Goal: Communication & Community: Answer question/provide support

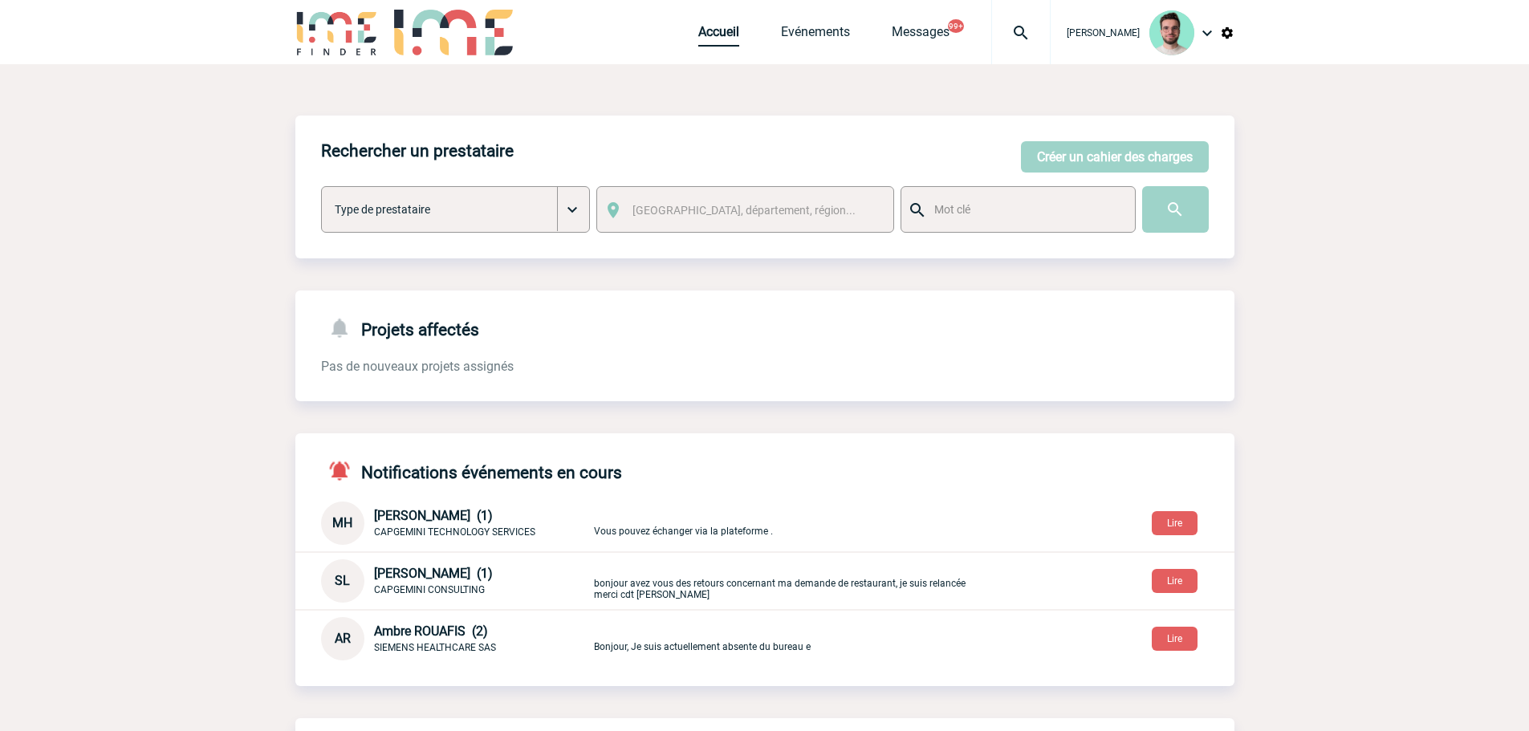
click at [706, 43] on link "Accueil" at bounding box center [718, 35] width 41 height 22
click at [320, 276] on div "Rechercher un prestataire [PERSON_NAME] un cahier des charges [PERSON_NAME] un …" at bounding box center [764, 593] width 939 height 955
click at [682, 46] on div "Benjamin ROLAND Accueil Evénements" at bounding box center [764, 34] width 939 height 68
click at [698, 36] on link "Accueil" at bounding box center [718, 35] width 41 height 22
drag, startPoint x: 1018, startPoint y: 39, endPoint x: 1006, endPoint y: 50, distance: 15.9
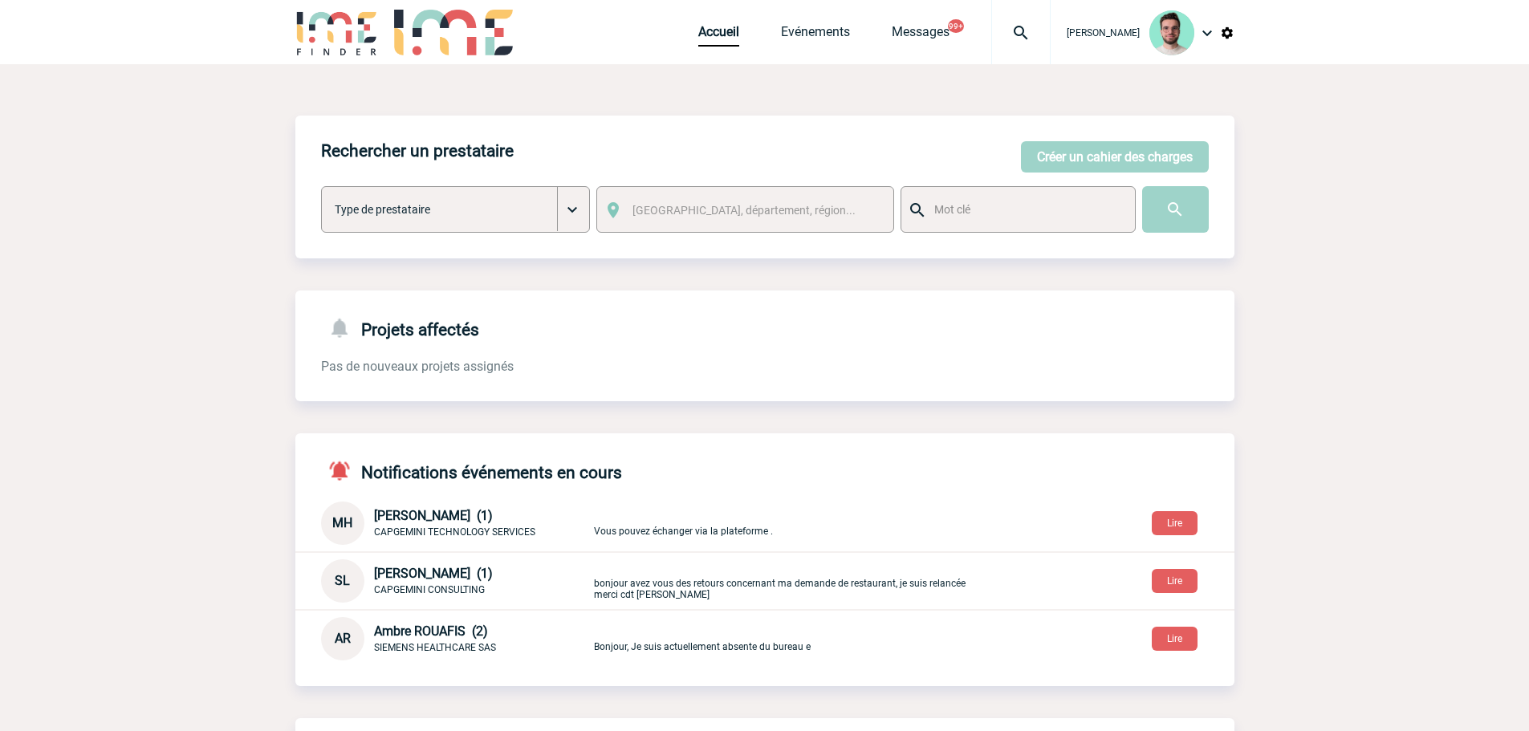
click at [1018, 39] on img at bounding box center [1021, 32] width 58 height 19
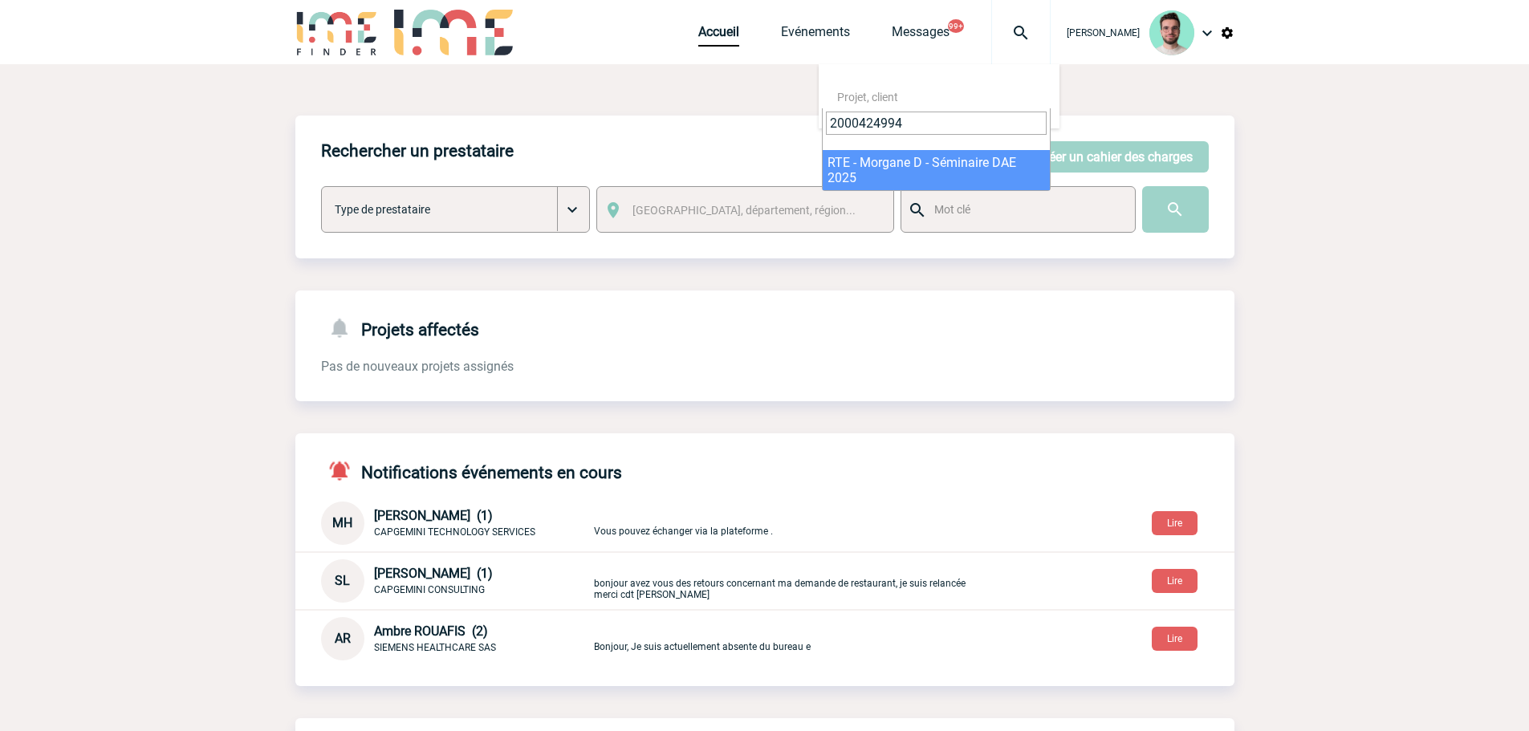
type input "2000424994"
select select "24495"
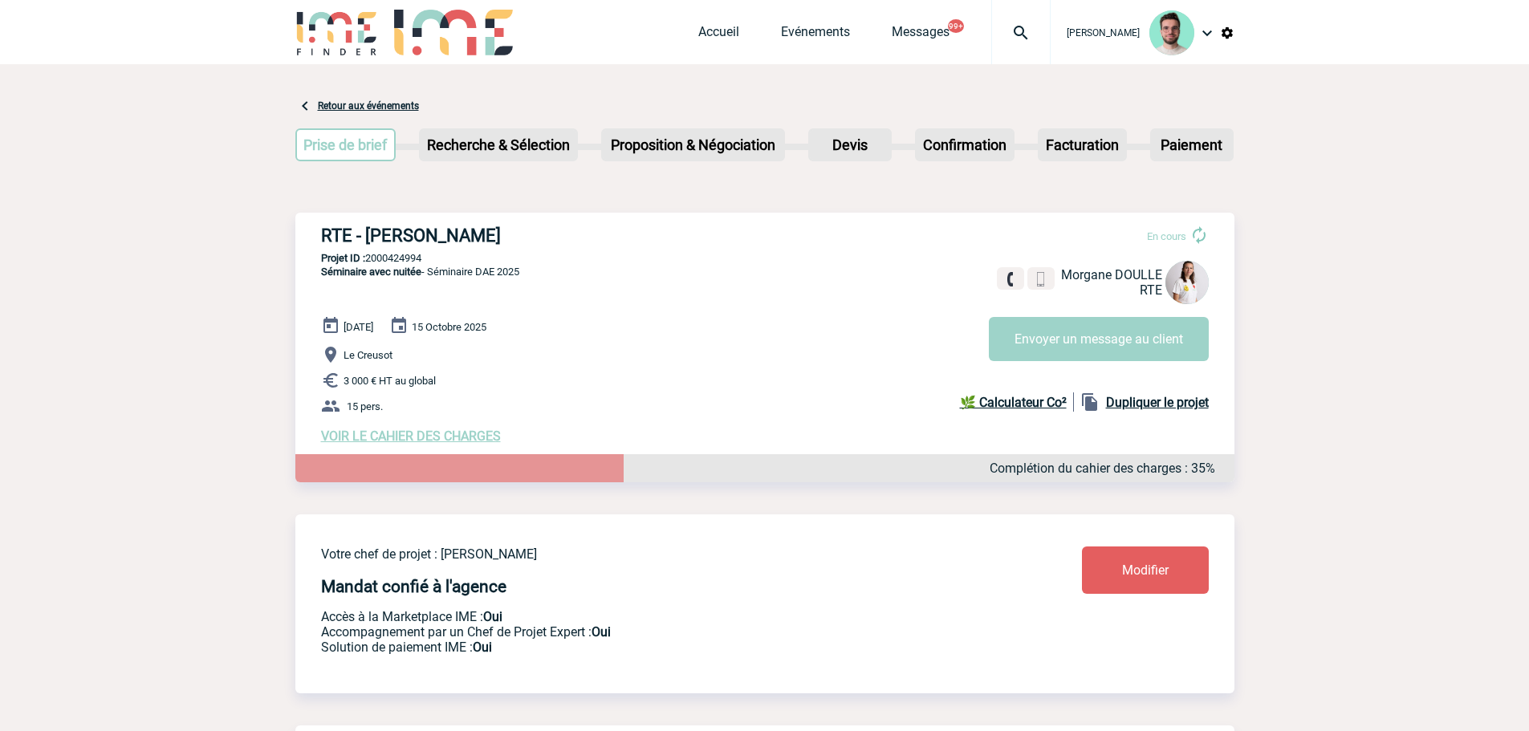
click at [1109, 313] on div "En cours Morgane DOULLE RTE Envoyer un message au client" at bounding box center [1105, 287] width 233 height 148
click at [1100, 319] on button "Envoyer un message au client" at bounding box center [1099, 339] width 220 height 44
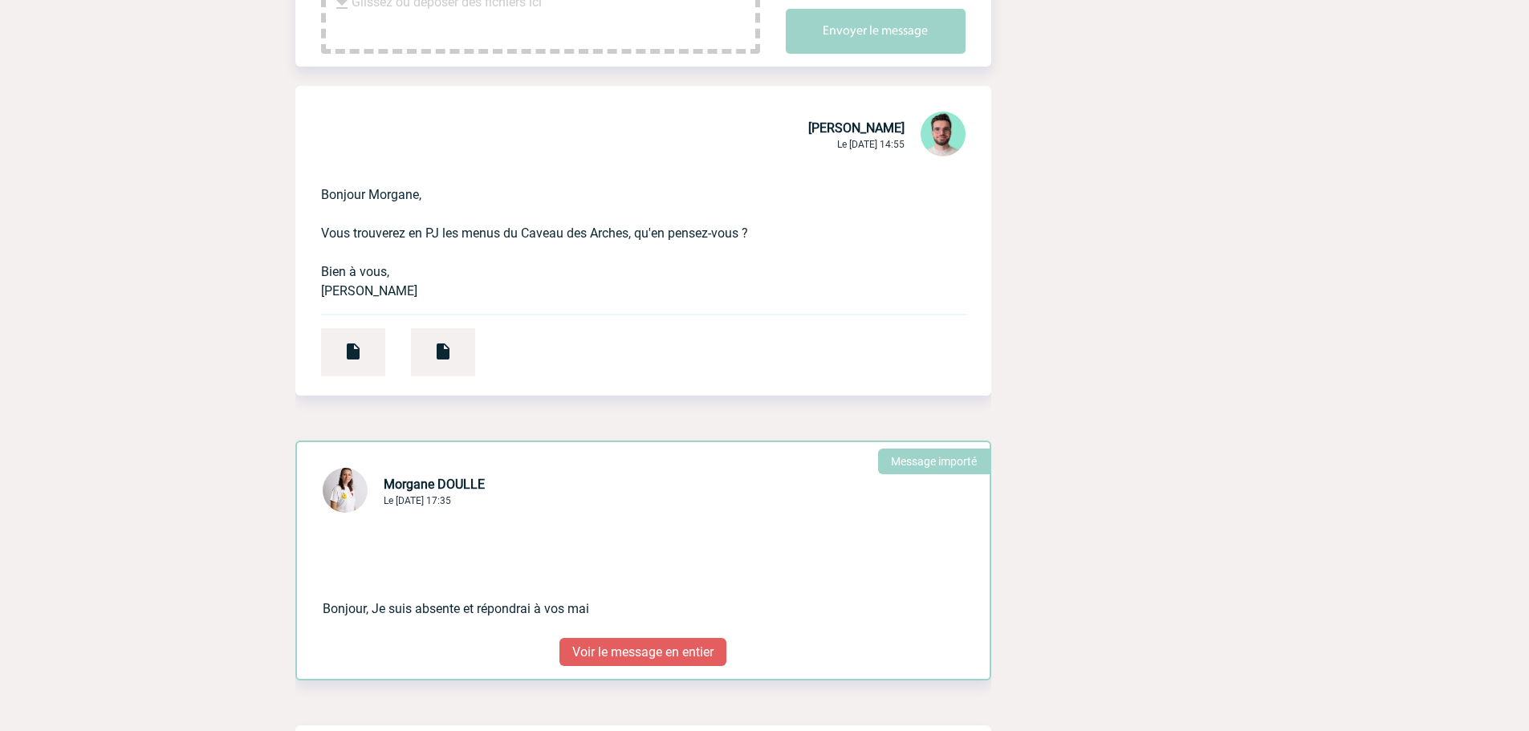
scroll to position [481, 0]
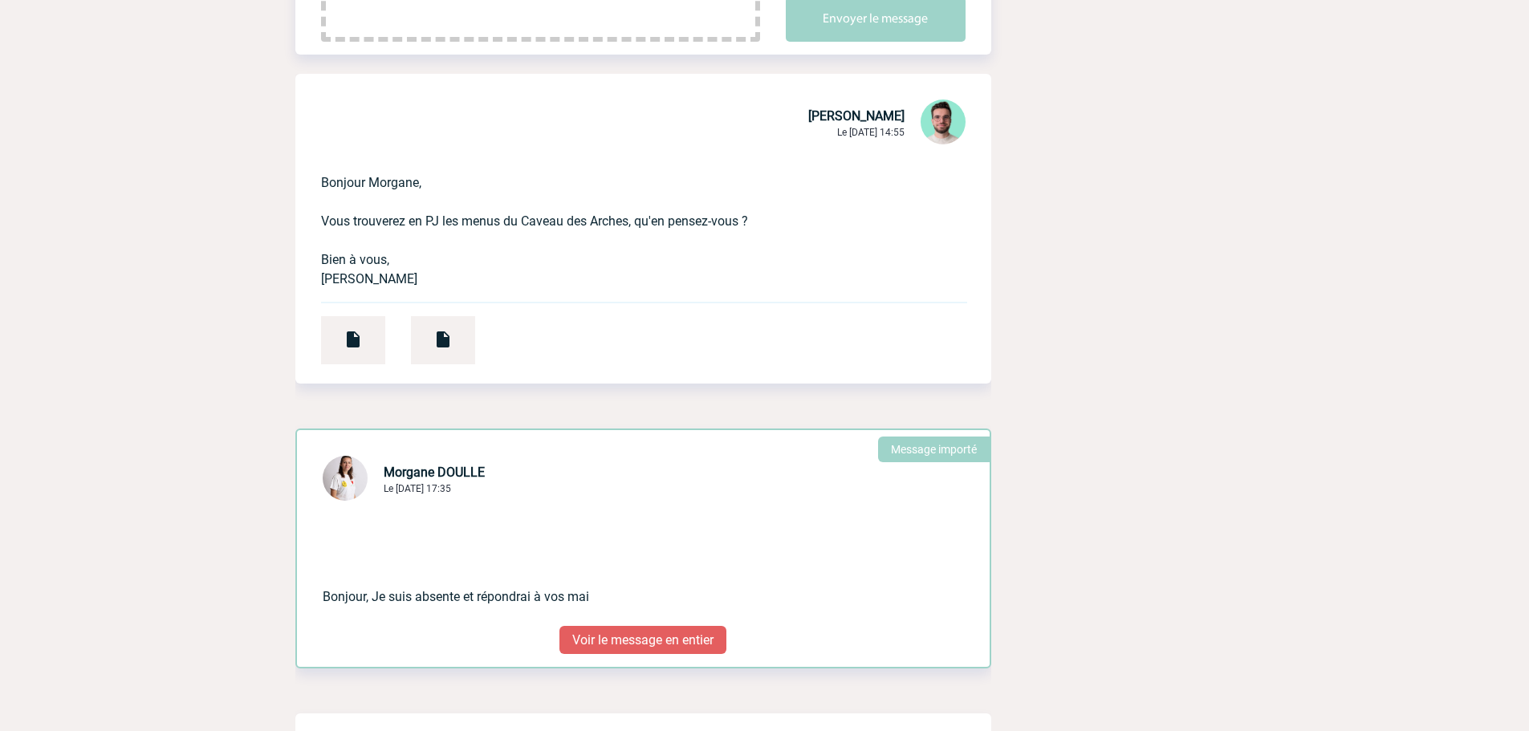
drag, startPoint x: 595, startPoint y: 620, endPoint x: 593, endPoint y: 641, distance: 21.0
click at [595, 624] on div "Bonjour, Je suis absente et répondrai à vos mai" at bounding box center [643, 565] width 693 height 122
click at [593, 641] on p "Voir le message en entier" at bounding box center [642, 640] width 167 height 28
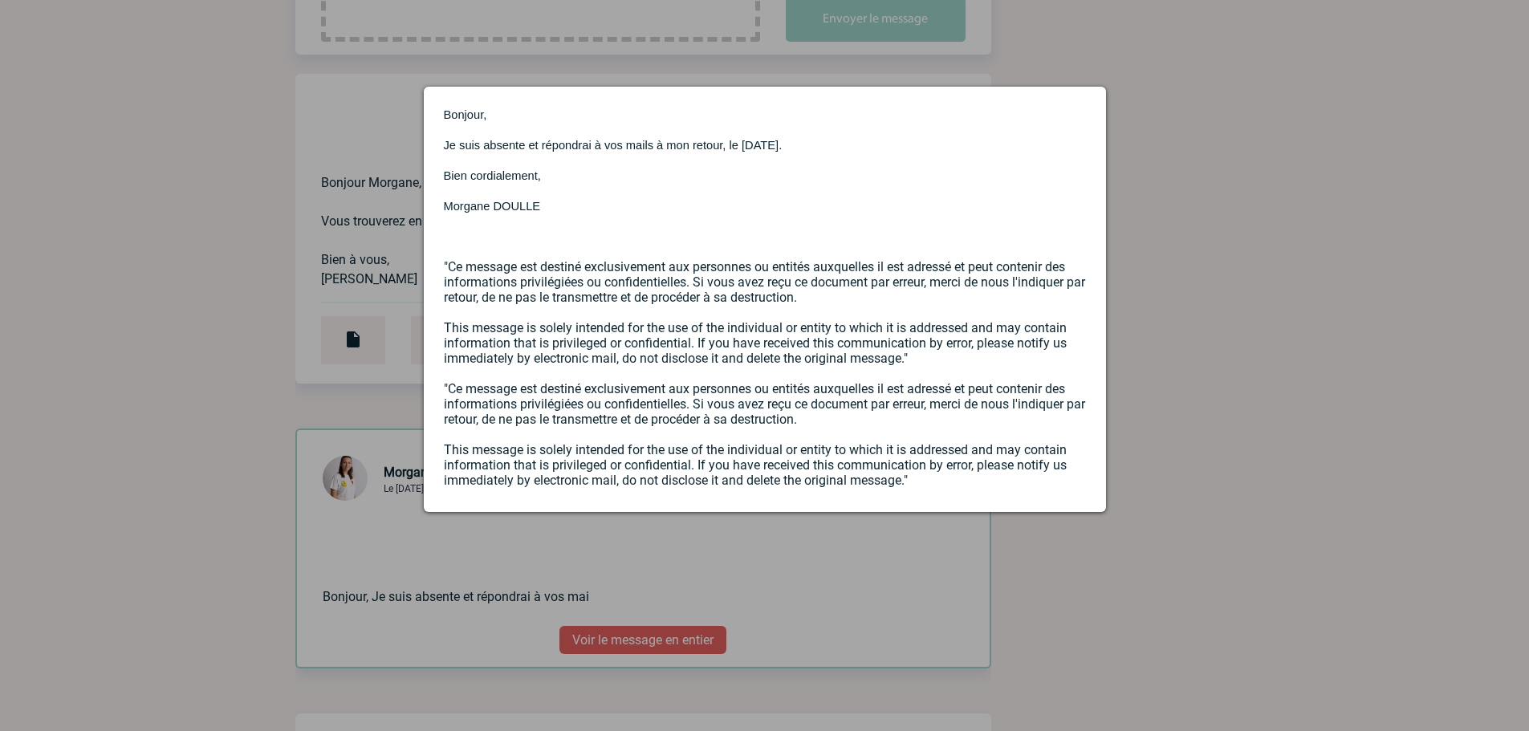
click at [270, 392] on div at bounding box center [764, 365] width 1529 height 731
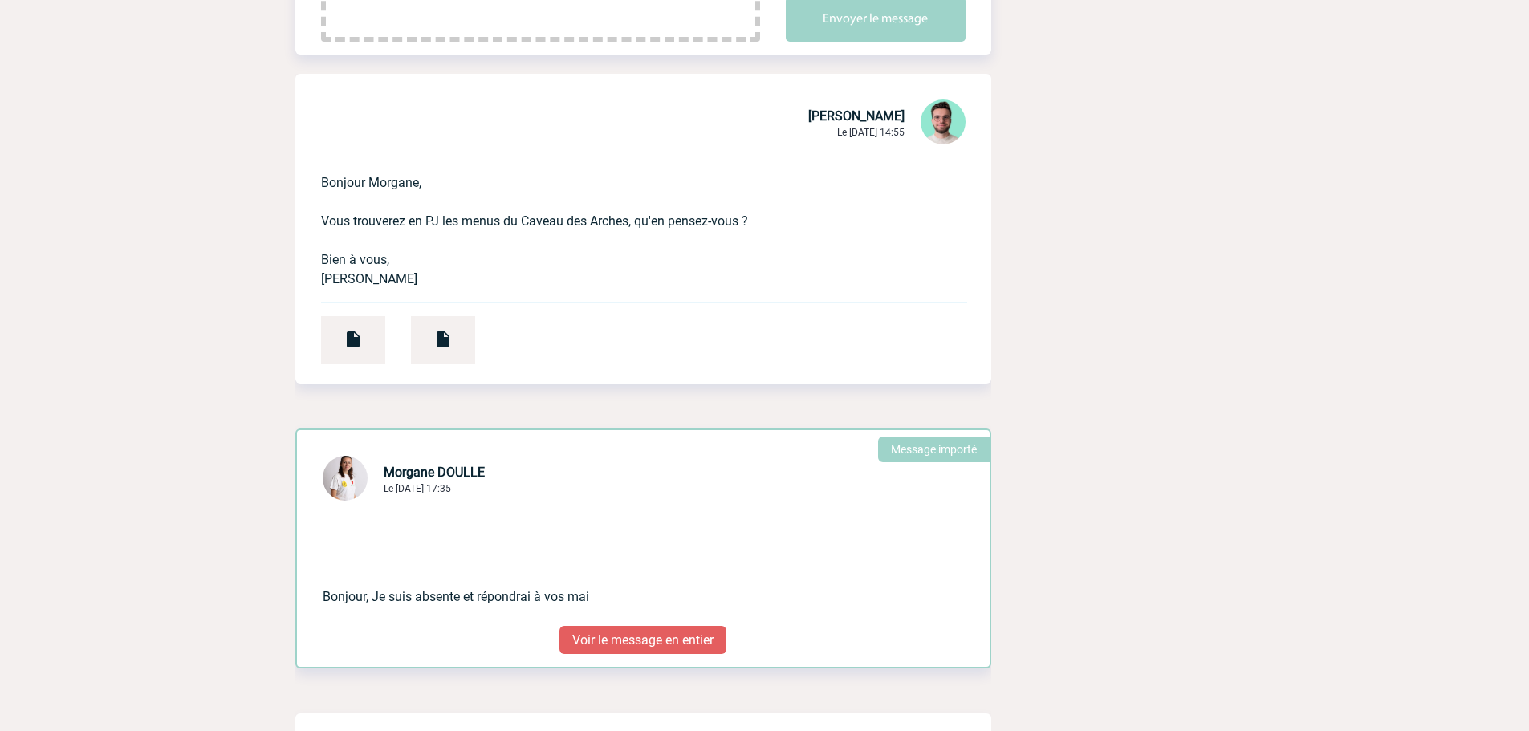
scroll to position [0, 0]
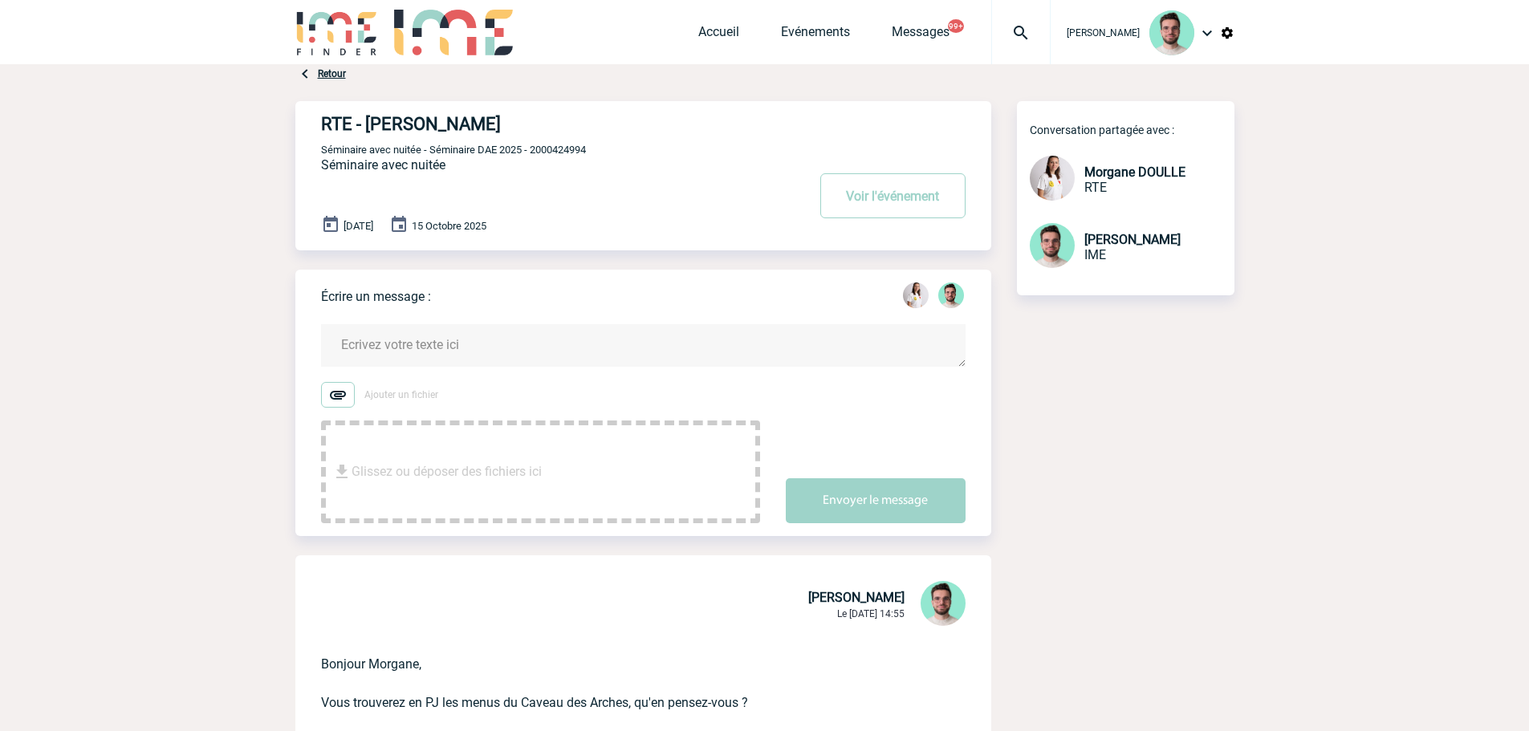
click at [1028, 25] on img at bounding box center [1021, 32] width 58 height 19
type input "2000424910"
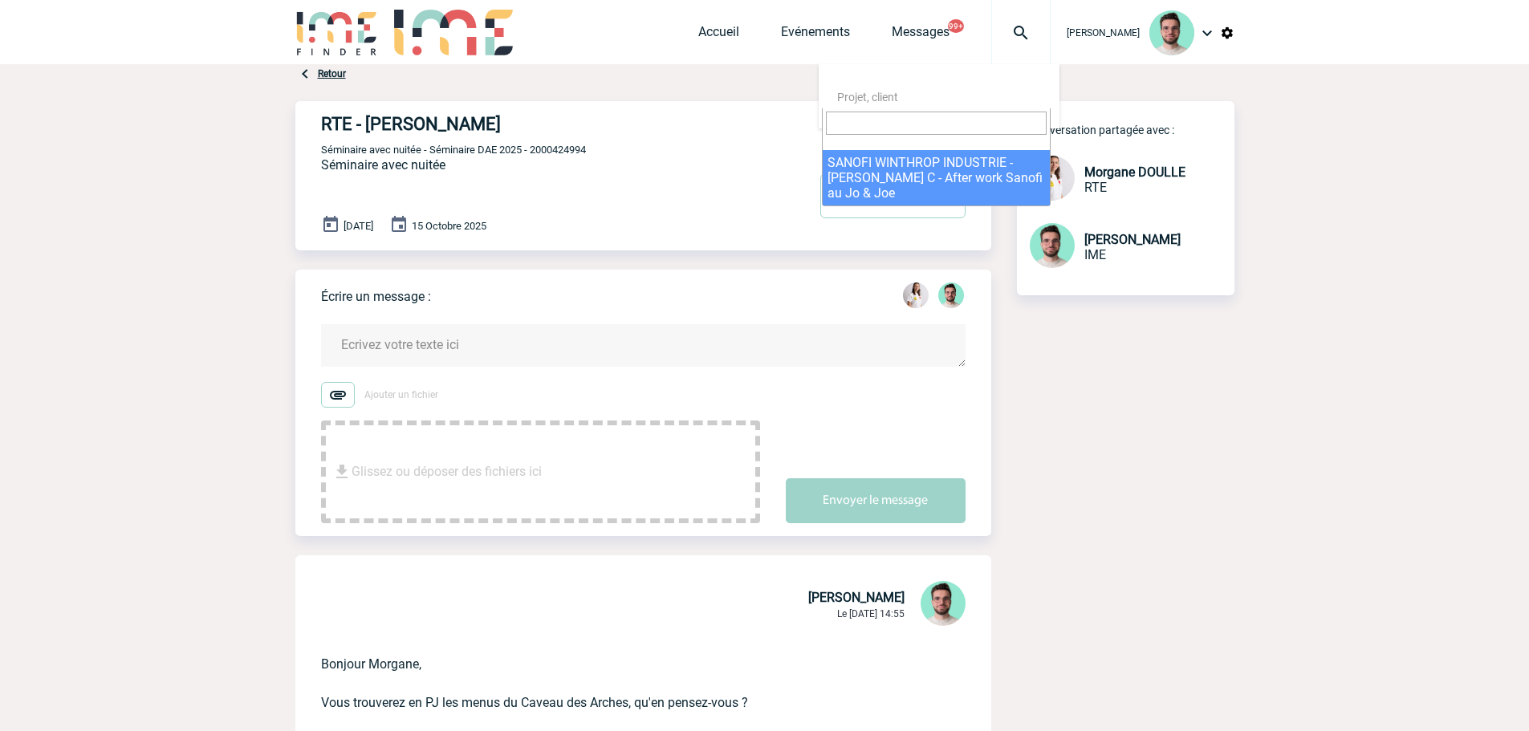
select select "24411"
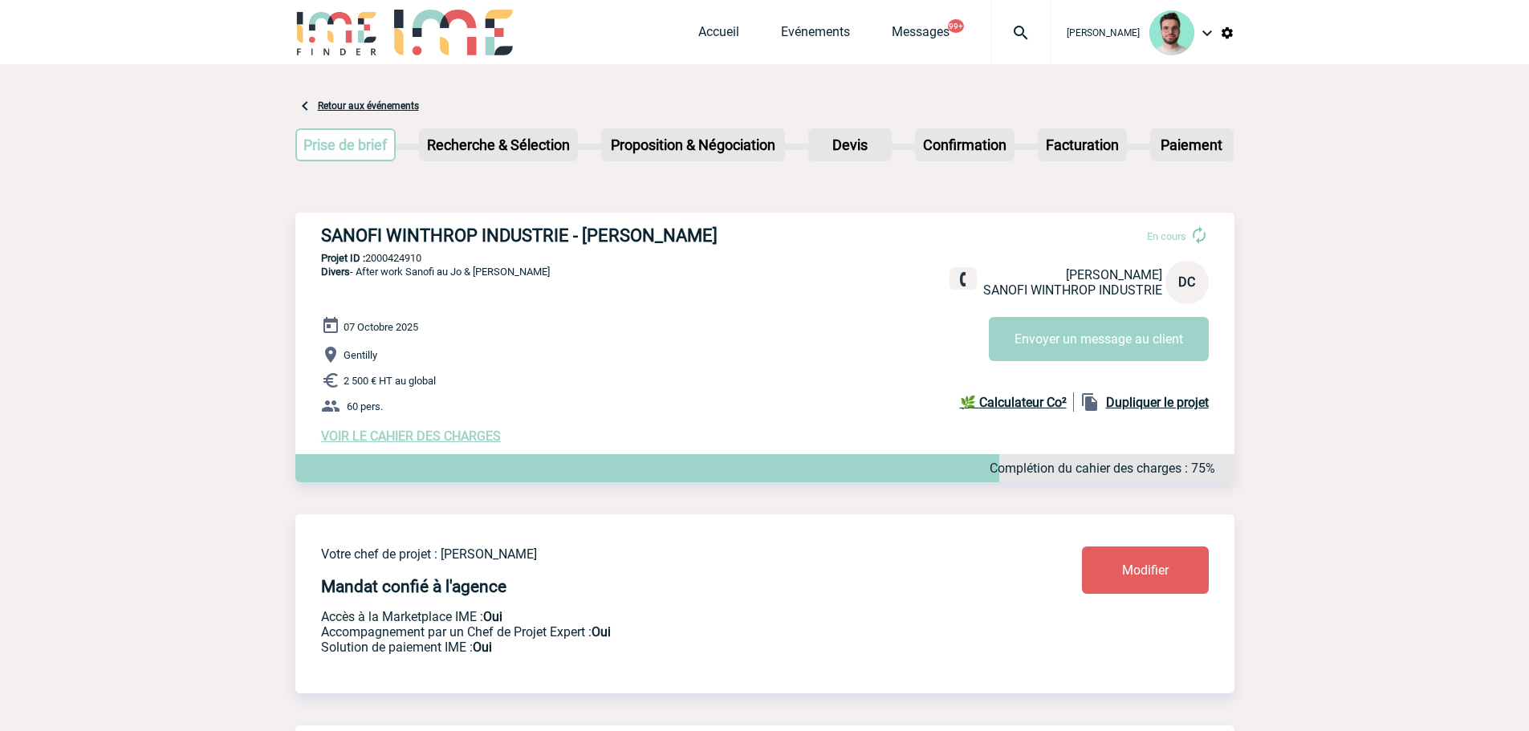
click at [381, 255] on p "Projet ID : 2000424910" at bounding box center [764, 258] width 939 height 12
copy p "2000424910"
click at [408, 264] on p "Projet ID : 2000424910" at bounding box center [764, 258] width 939 height 12
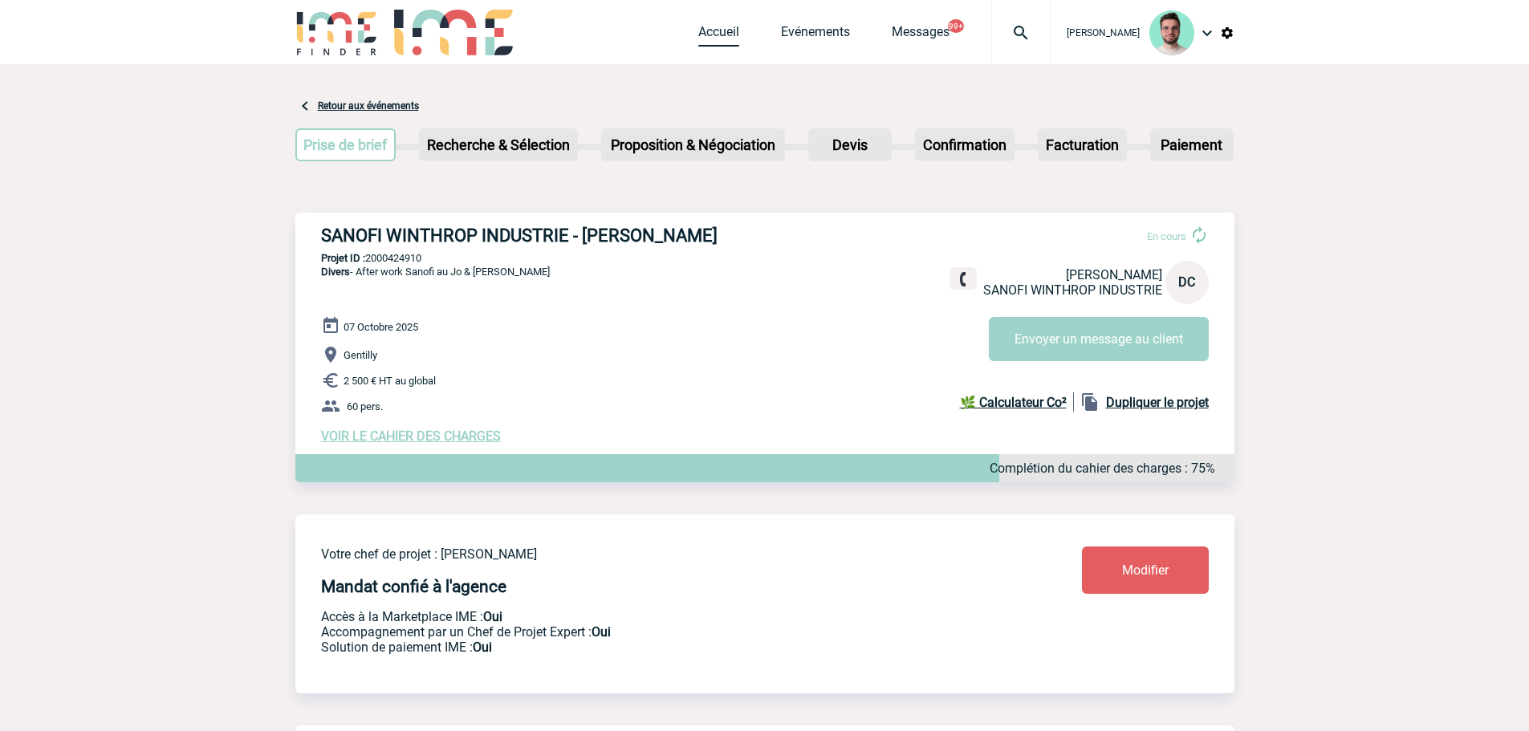
click at [728, 33] on link "Accueil" at bounding box center [718, 35] width 41 height 22
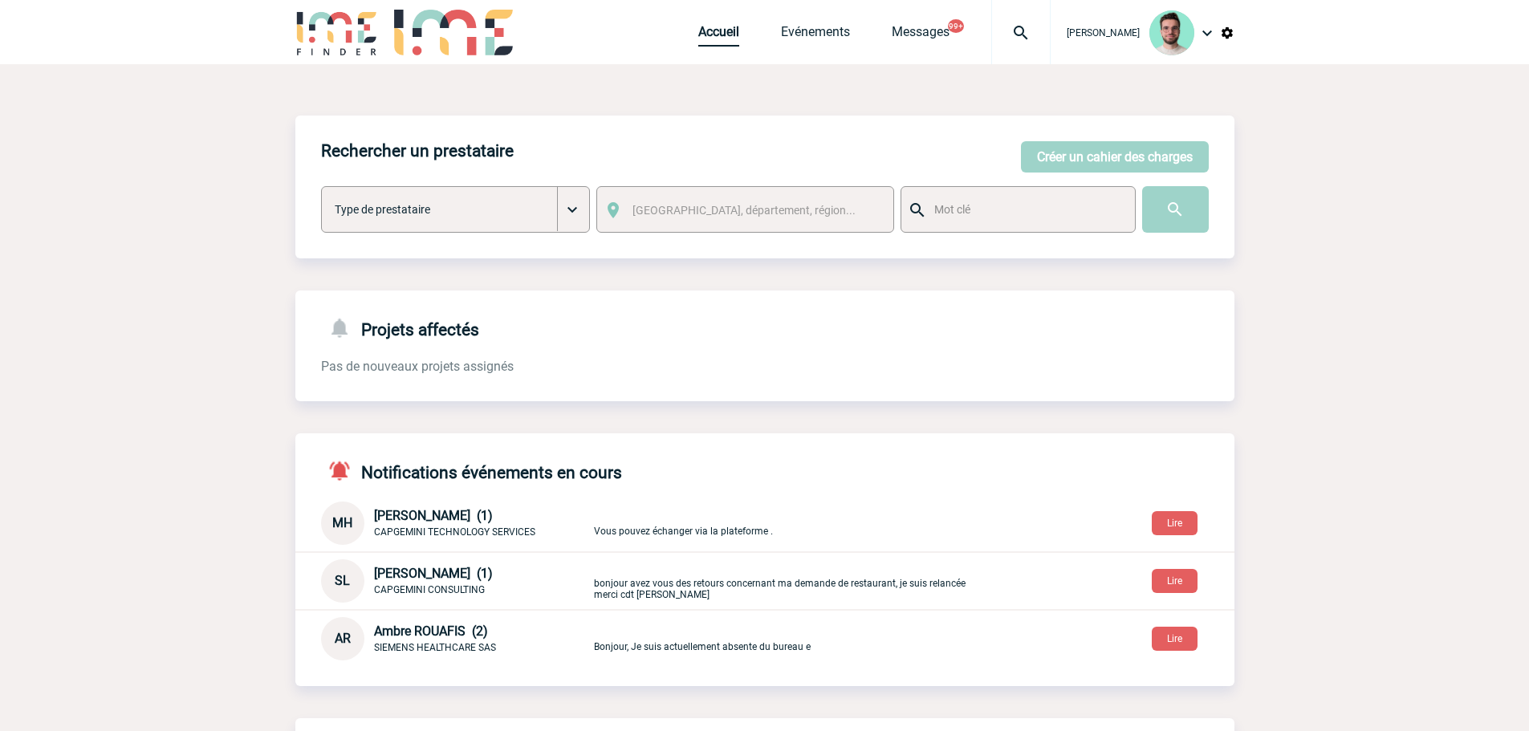
click at [715, 37] on link "Accueil" at bounding box center [718, 35] width 41 height 22
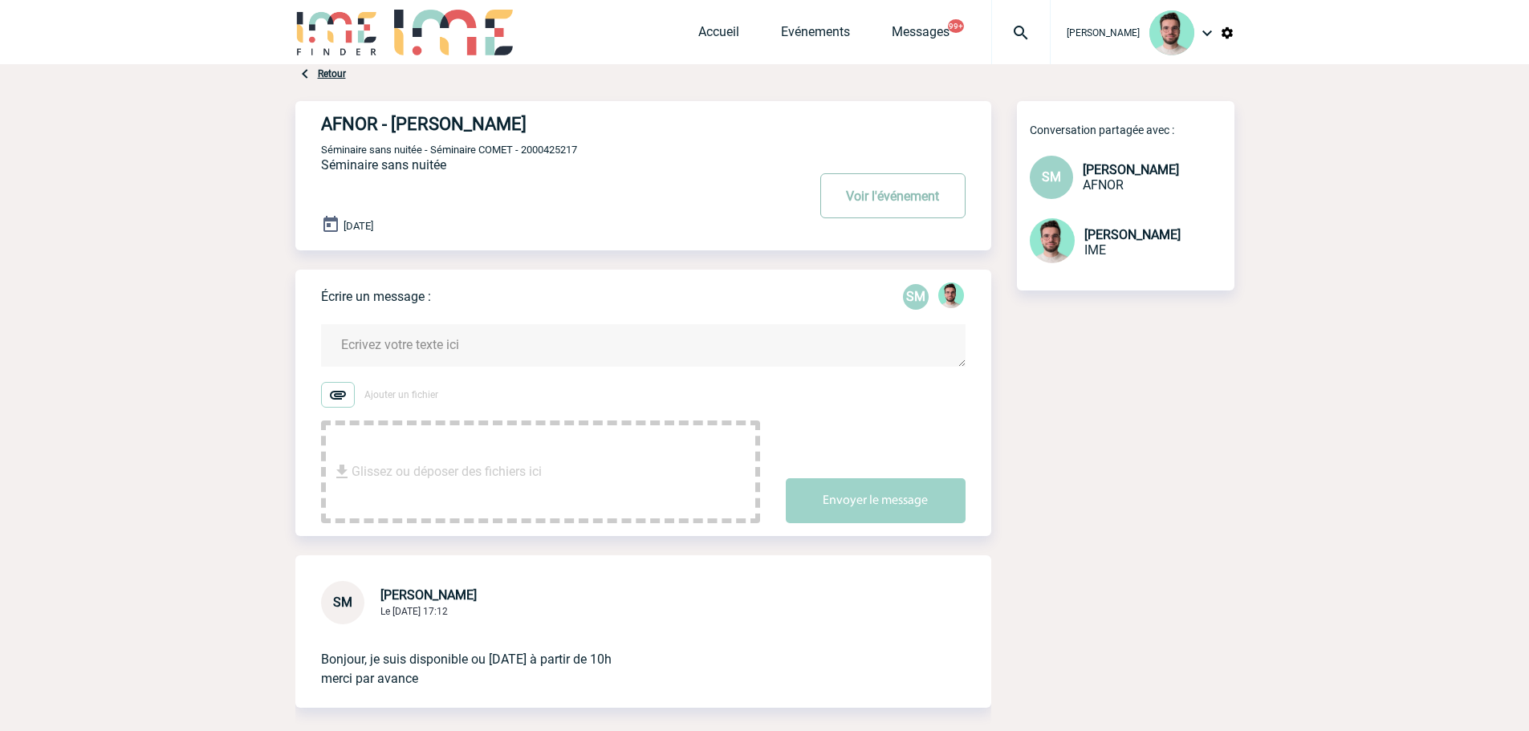
click at [921, 211] on button "Voir l'événement" at bounding box center [892, 195] width 145 height 45
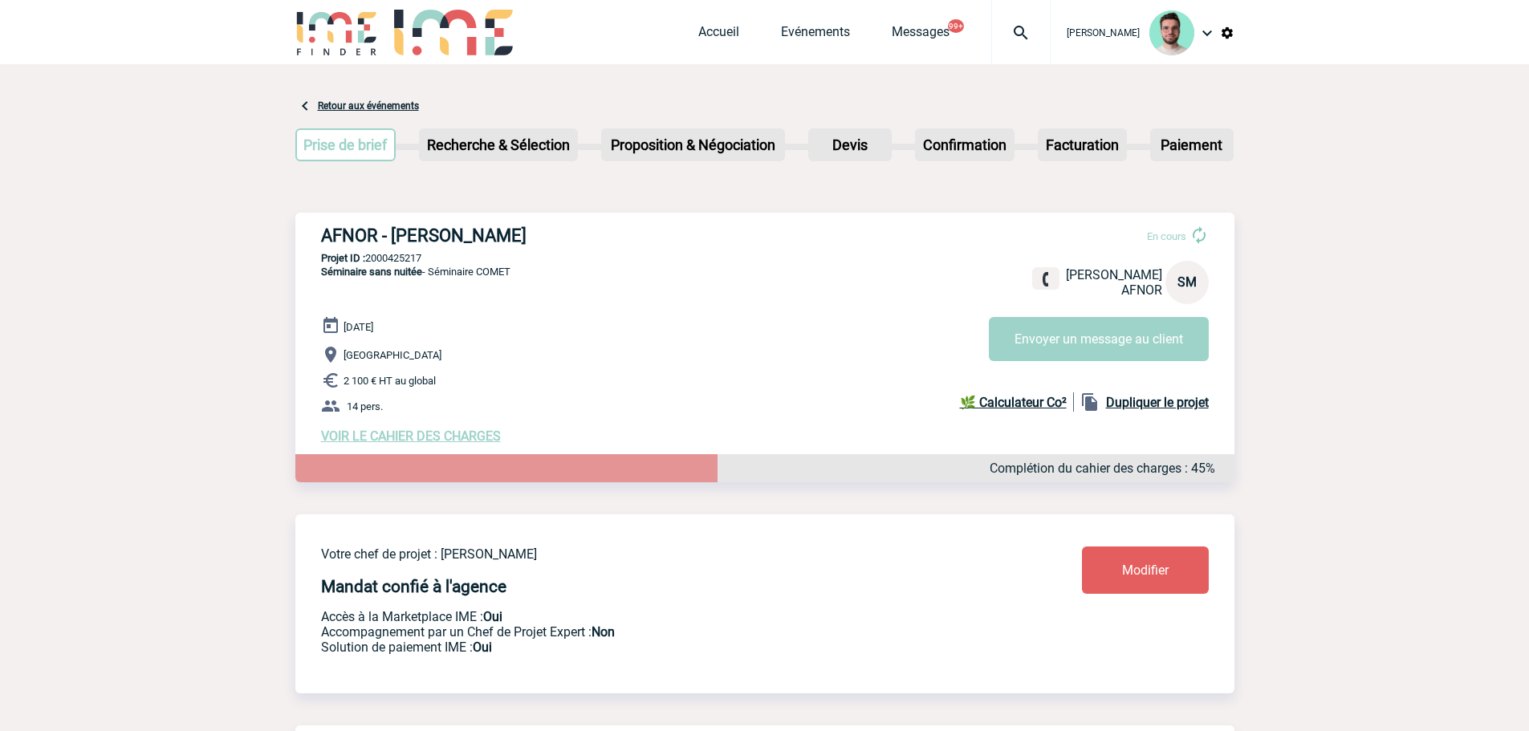
click at [1054, 266] on div "[PERSON_NAME] AFNOR SM" at bounding box center [1099, 282] width 220 height 43
click at [1053, 273] on img at bounding box center [1045, 273] width 15 height 15
click at [1045, 342] on button "Envoyer un message au client" at bounding box center [1099, 341] width 220 height 44
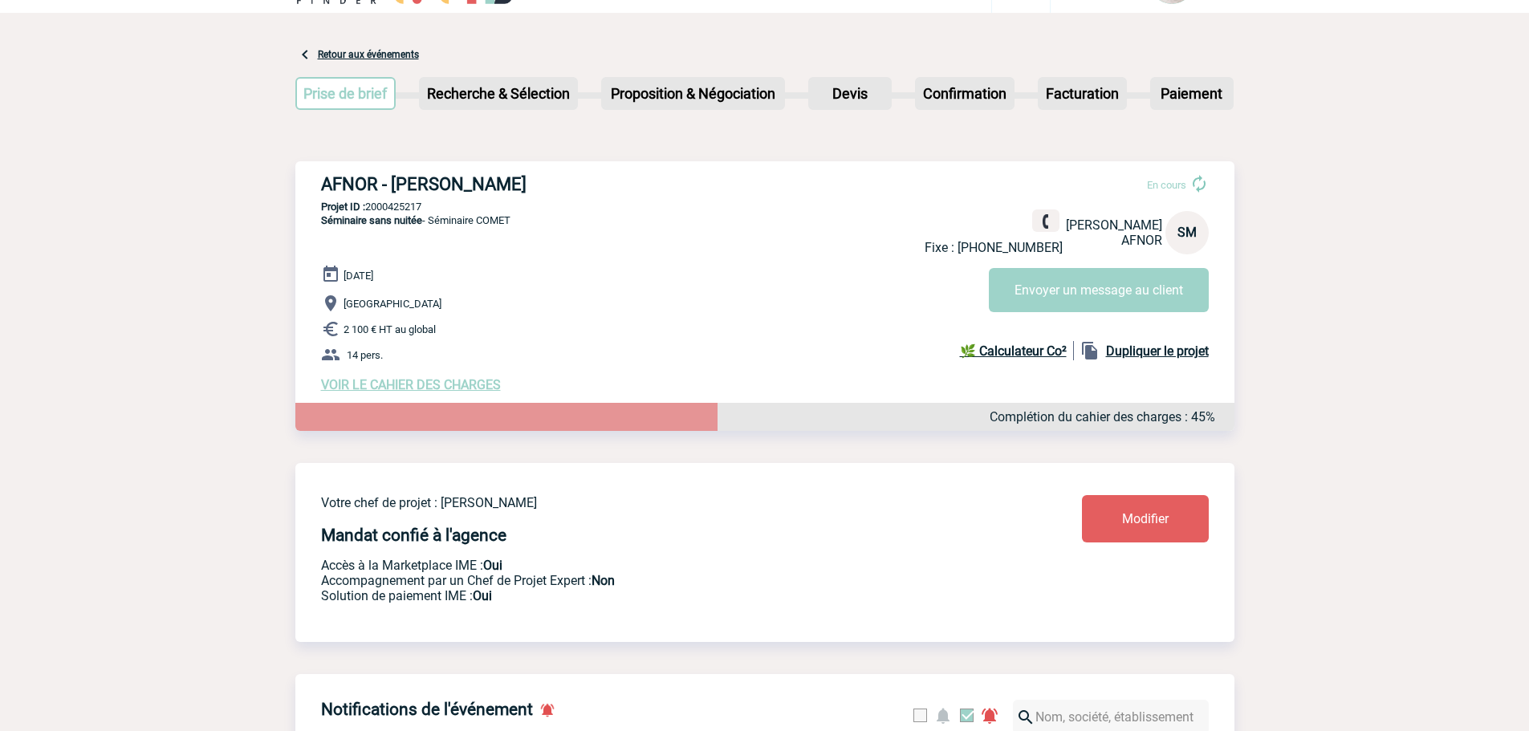
scroll to position [80, 0]
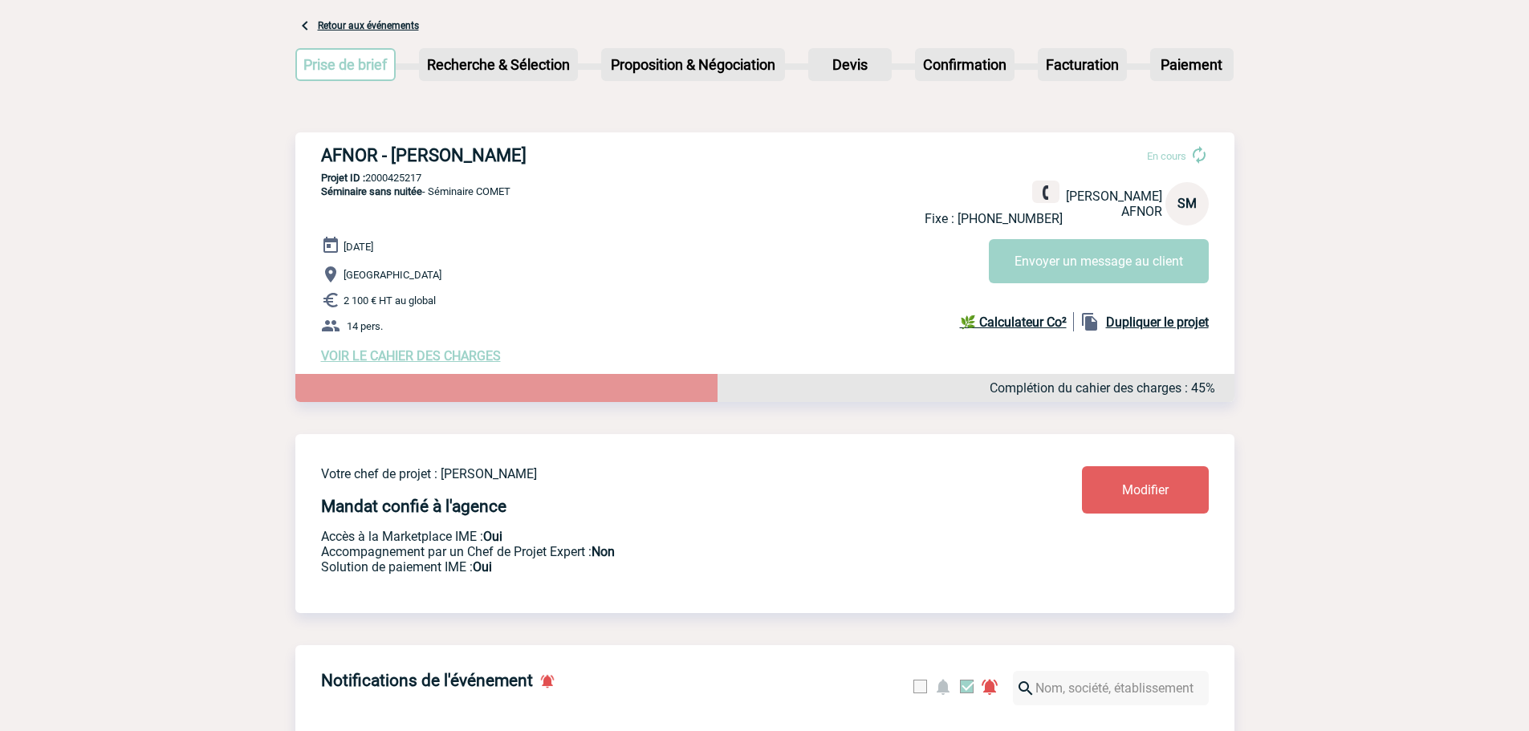
click at [721, 228] on div "AFNOR - Sylvia MARCET En cours Fixe : +33141628339 Sylvia MARCET AFNOR SM Envoy…" at bounding box center [764, 254] width 939 height 244
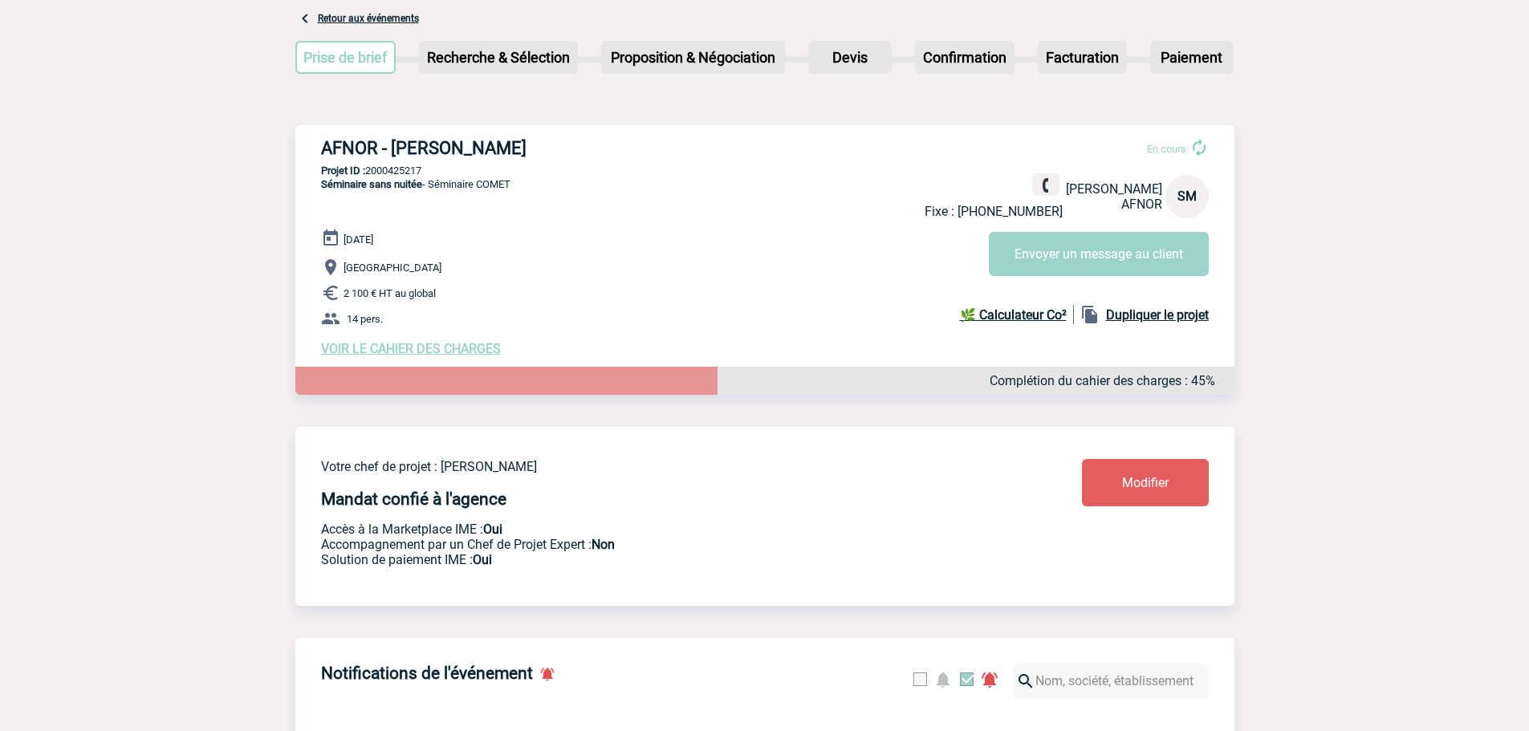
scroll to position [0, 0]
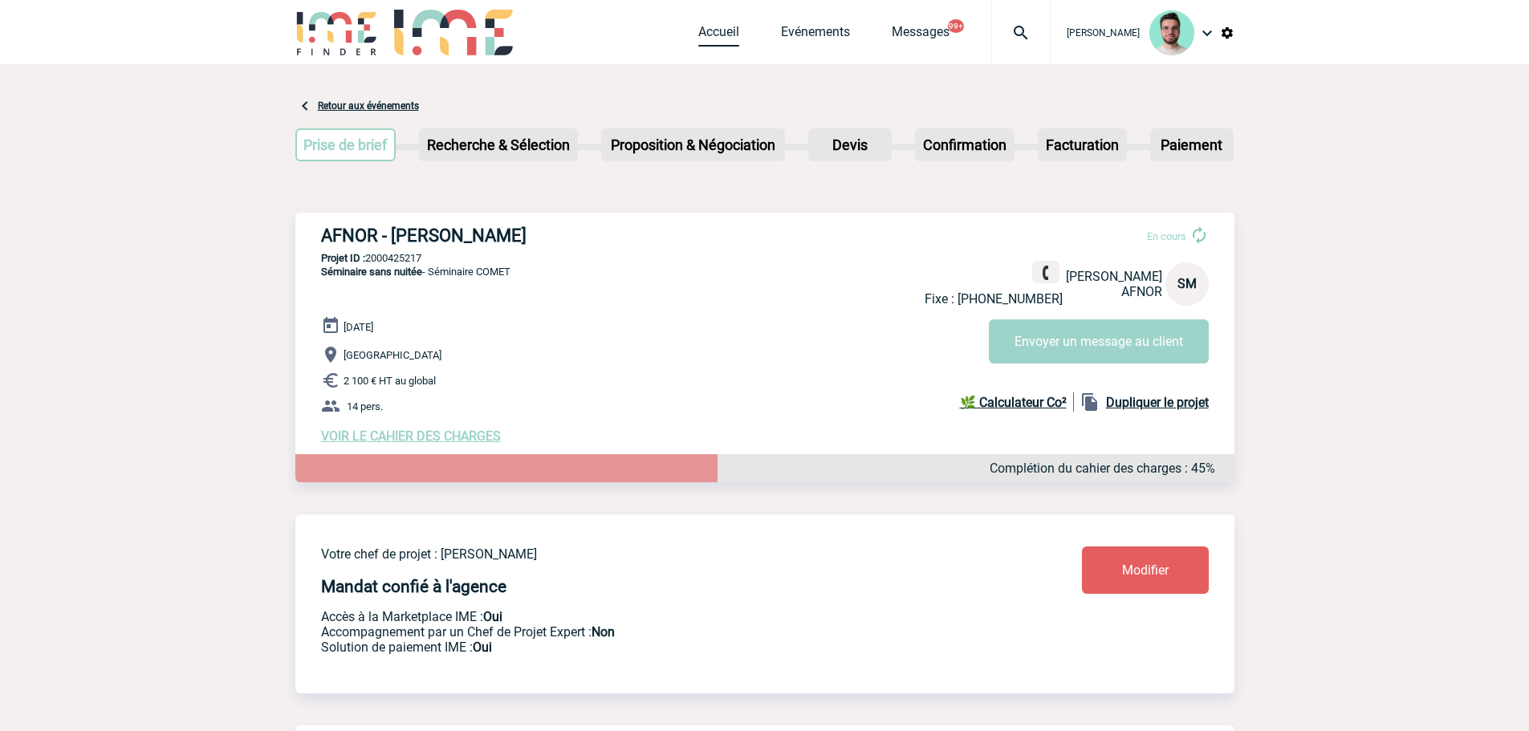
click at [719, 34] on link "Accueil" at bounding box center [718, 35] width 41 height 22
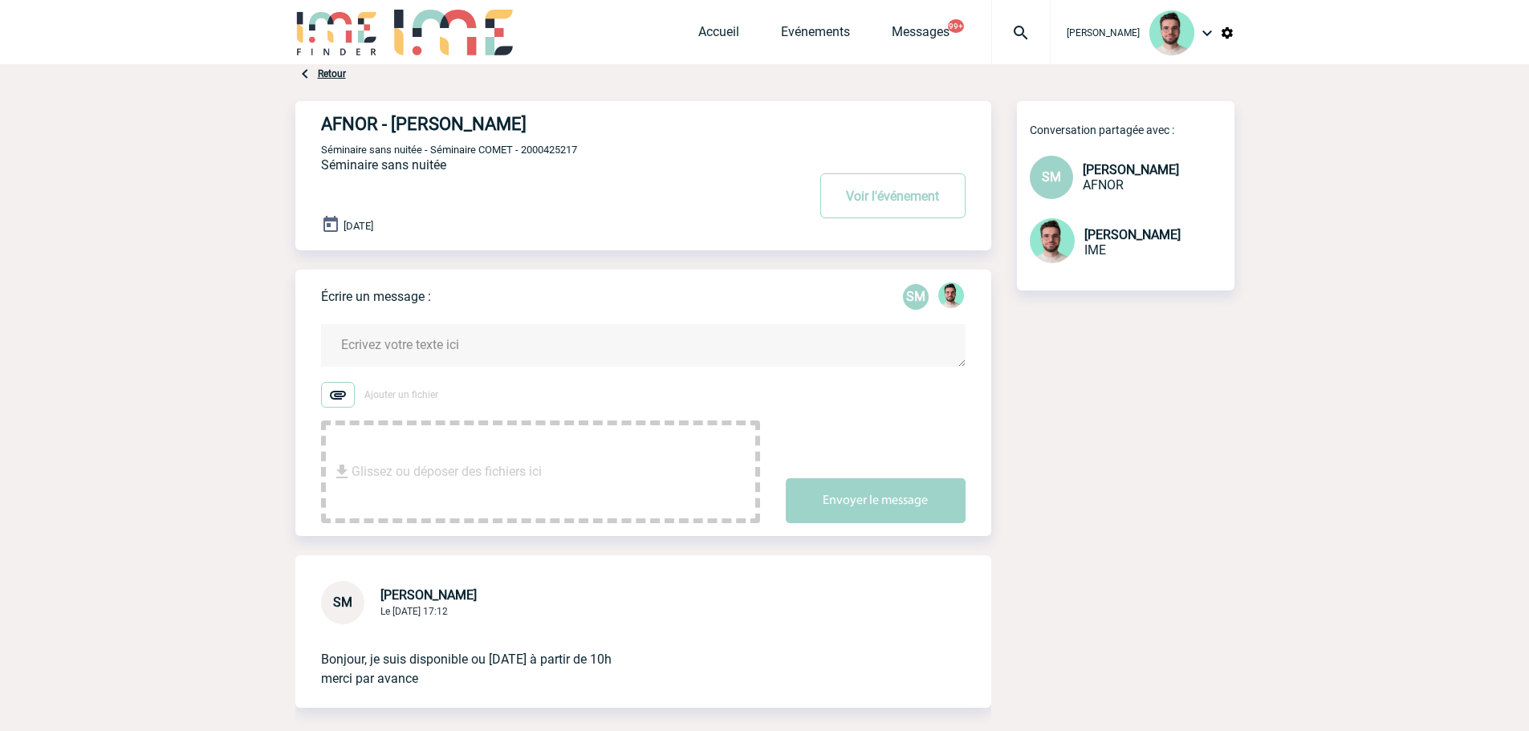
click at [410, 333] on textarea at bounding box center [643, 345] width 644 height 43
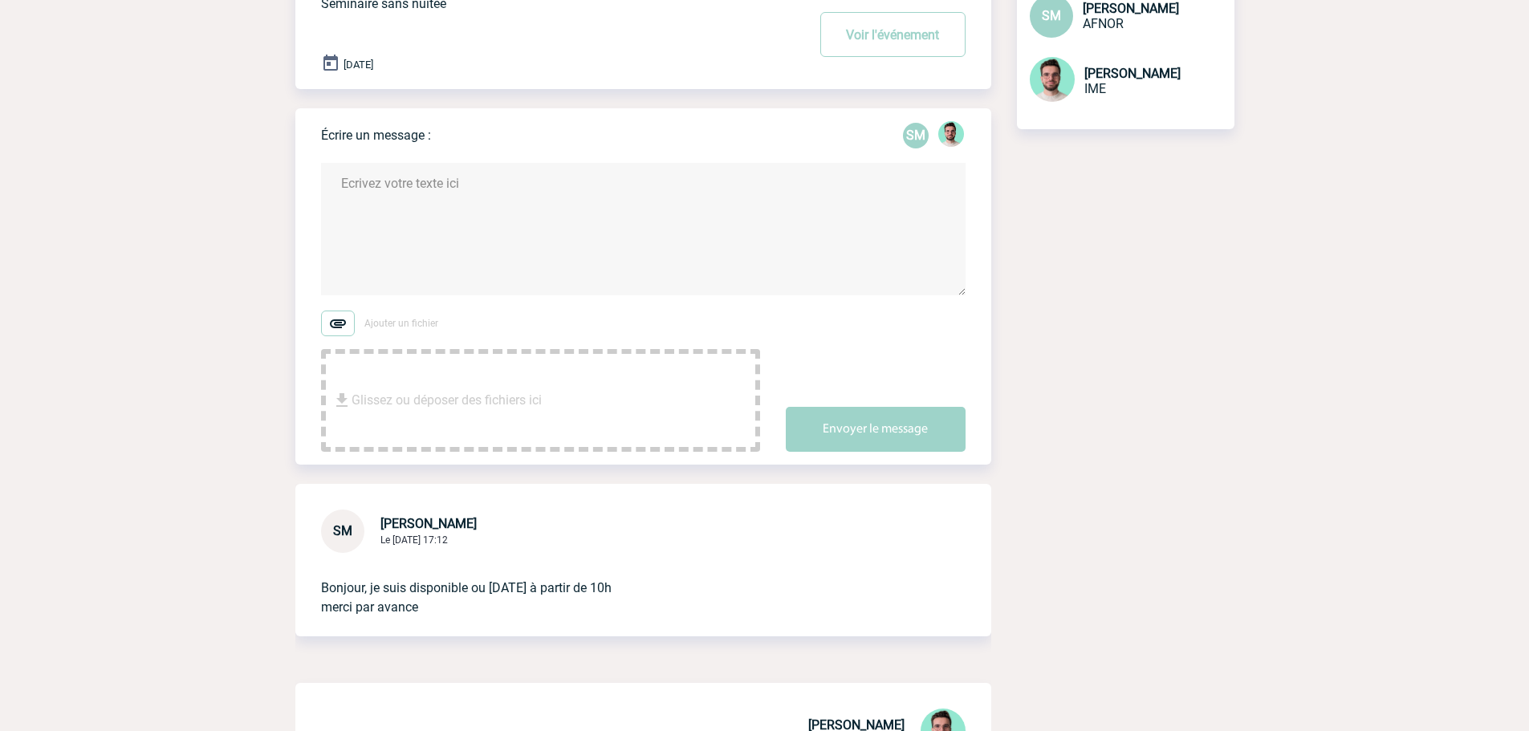
scroll to position [160, 0]
click at [519, 191] on textarea at bounding box center [643, 230] width 644 height 132
paste textarea "Société : AFNOR Contact : Sylvia MARCET N° de demande : 2000425217 Typologie : …"
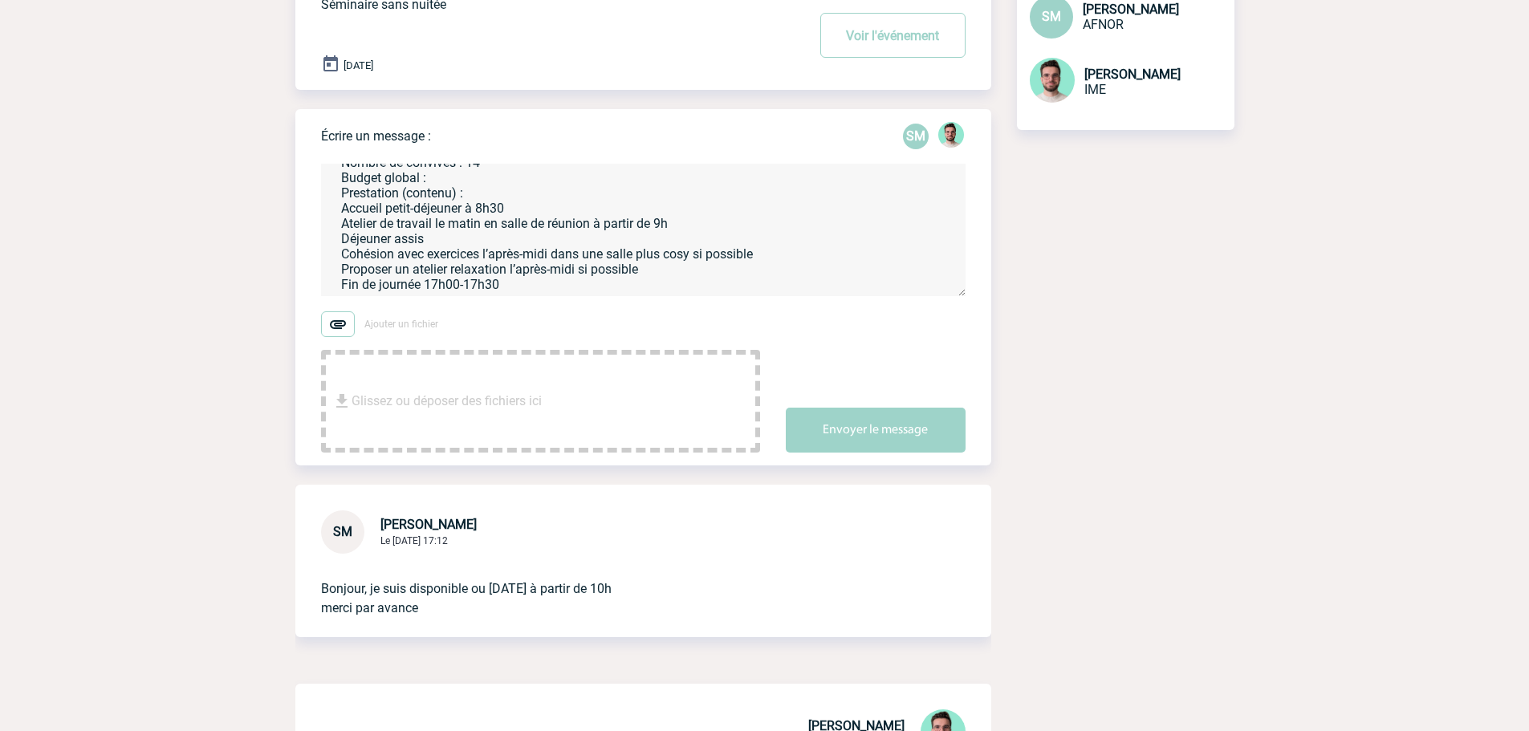
scroll to position [155, 0]
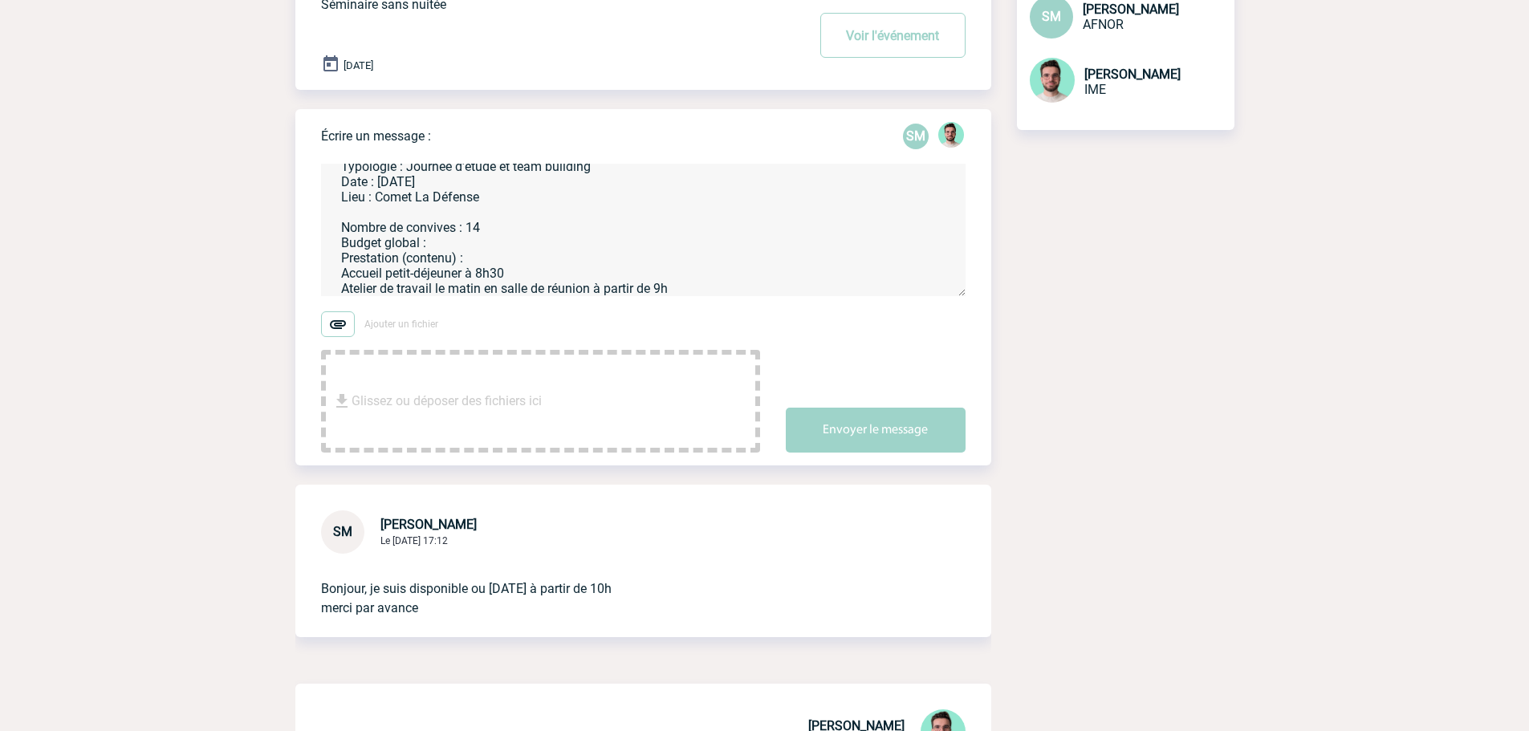
click at [510, 202] on textarea "Sylvia, Je vous remercie pour cet échange. Je vous confirme contacter Comet pou…" at bounding box center [643, 230] width 644 height 132
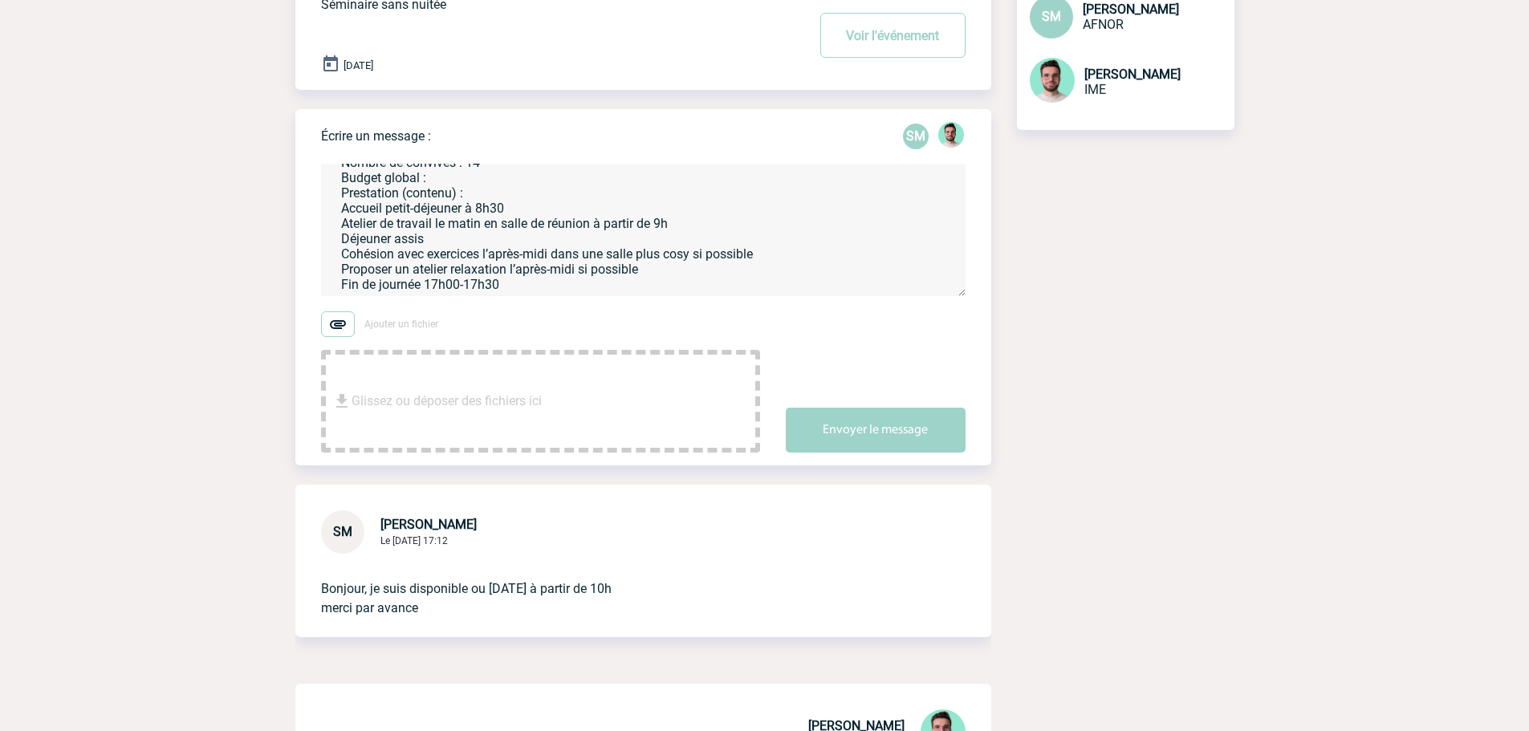
click at [532, 296] on textarea "Sylvia, Je vous remercie pour cet échange. Je vous confirme contacter Comet pou…" at bounding box center [643, 230] width 644 height 132
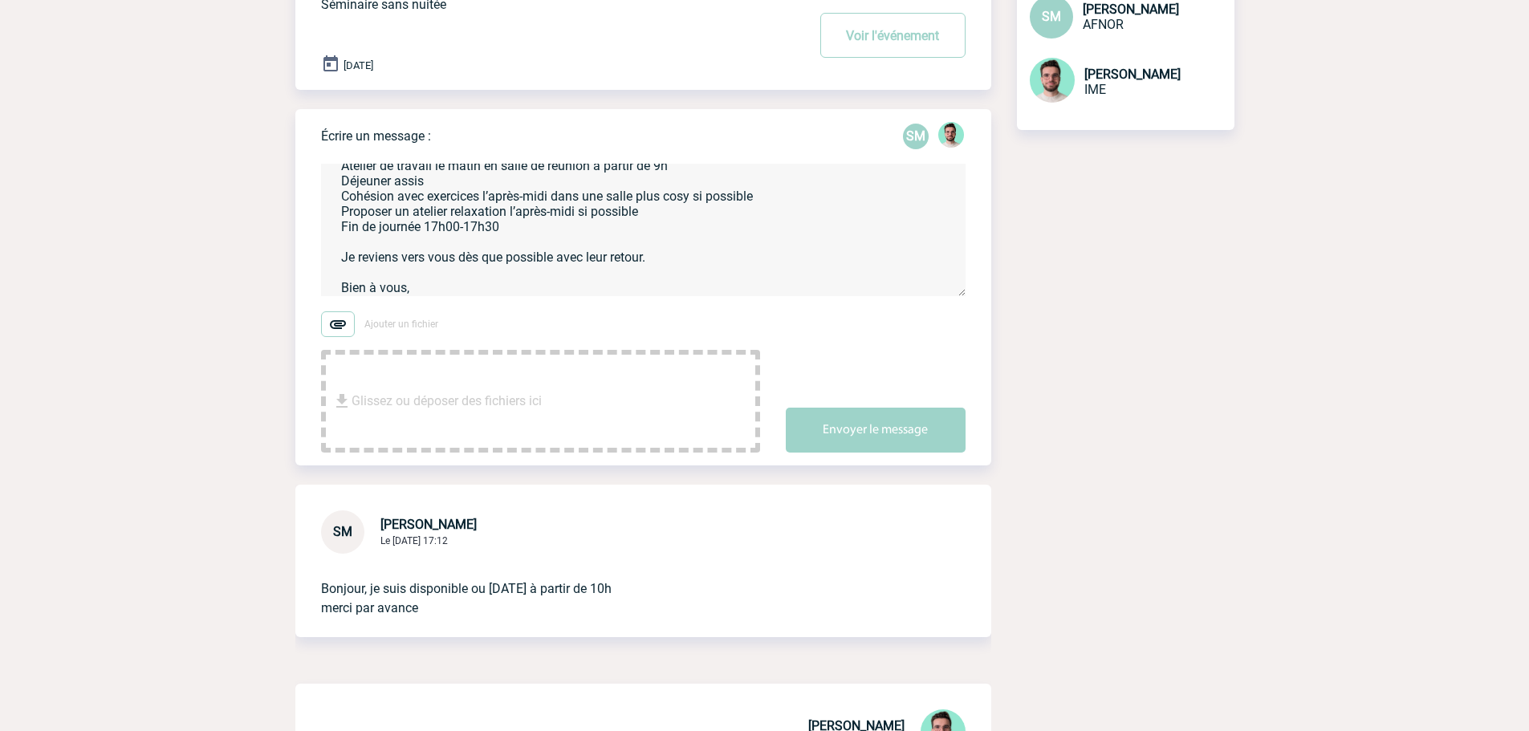
scroll to position [293, 0]
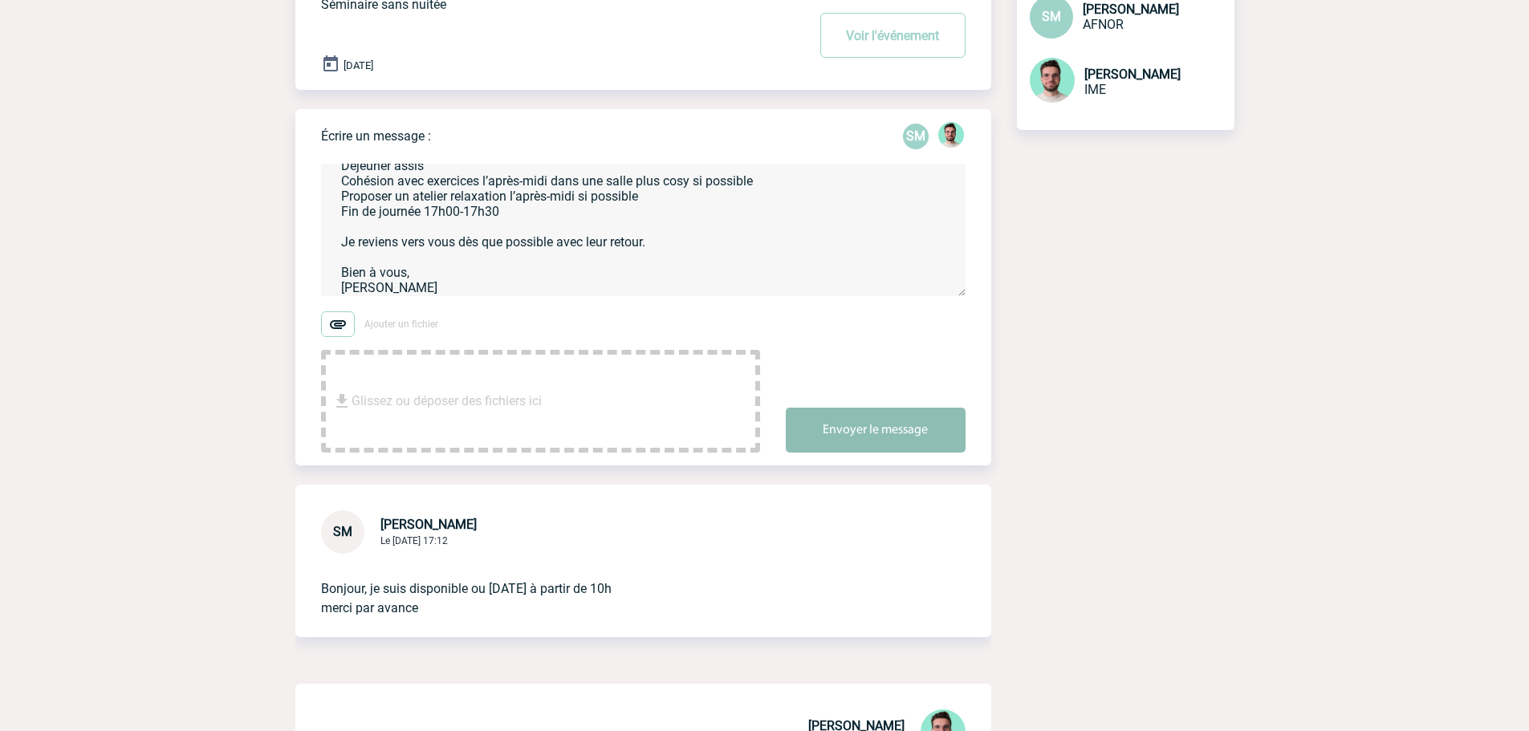
type textarea "Sylvia, Je vous remercie pour cet échange. Je vous confirme contacter Comet pou…"
click at [835, 424] on button "Envoyer le message" at bounding box center [876, 430] width 180 height 45
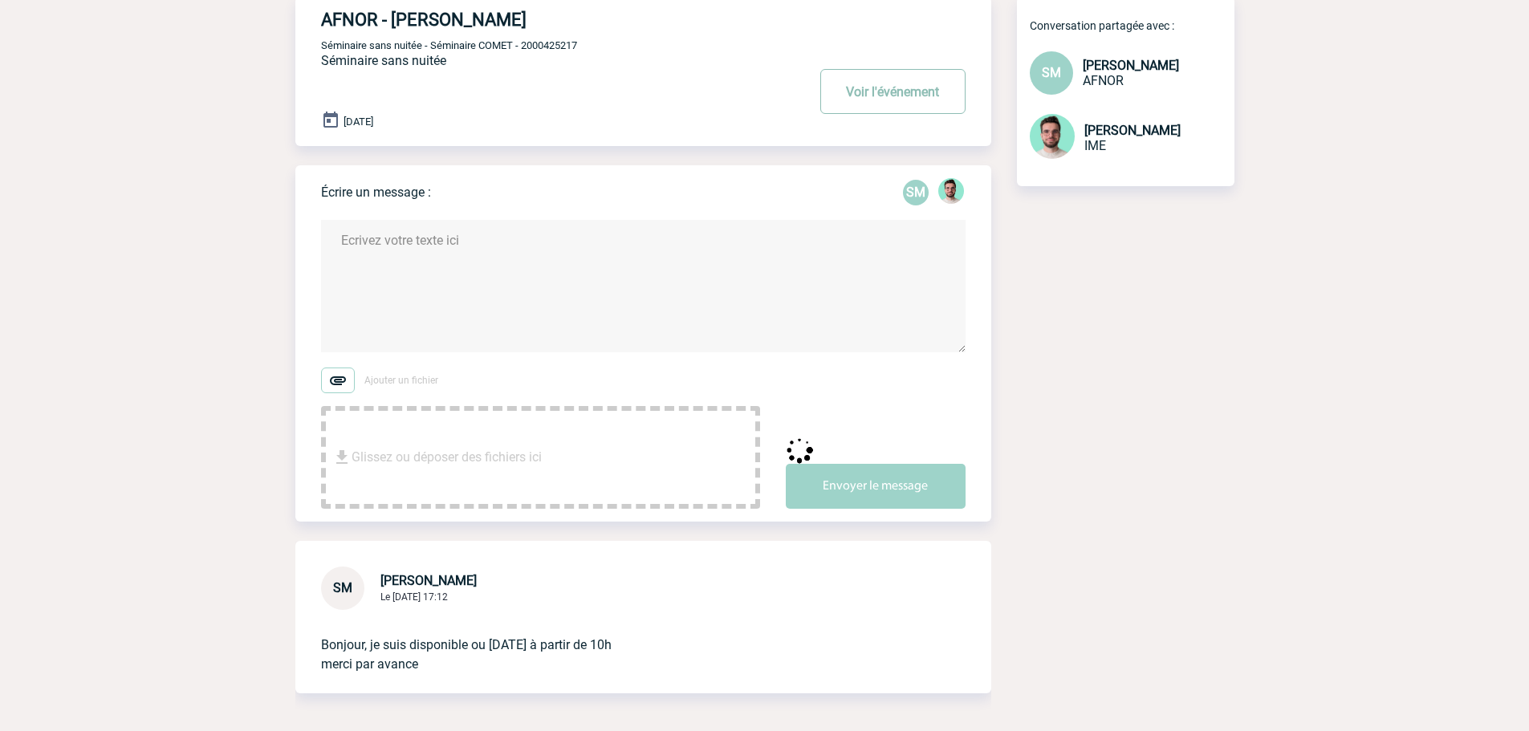
scroll to position [0, 0]
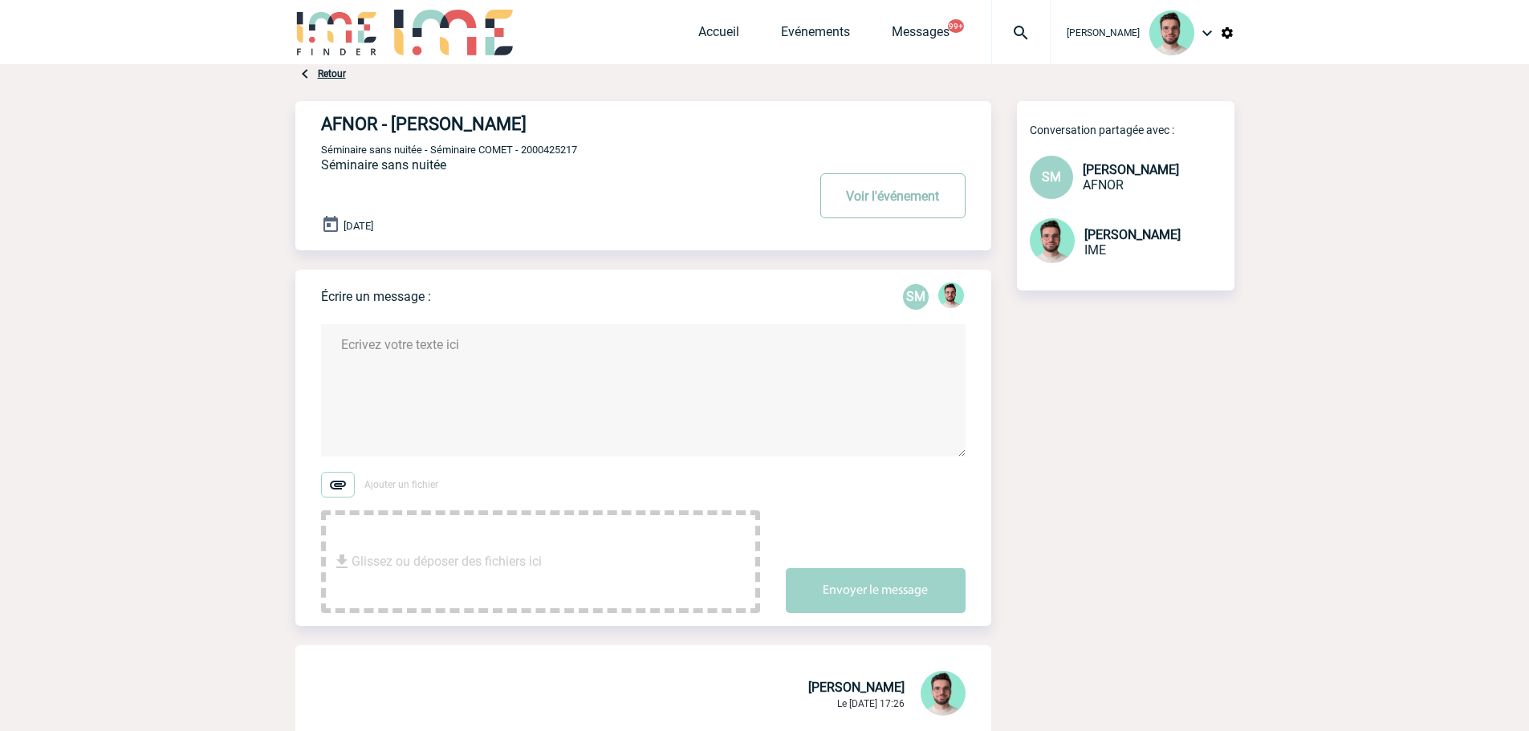
click at [873, 201] on button "Voir l'événement" at bounding box center [892, 195] width 145 height 45
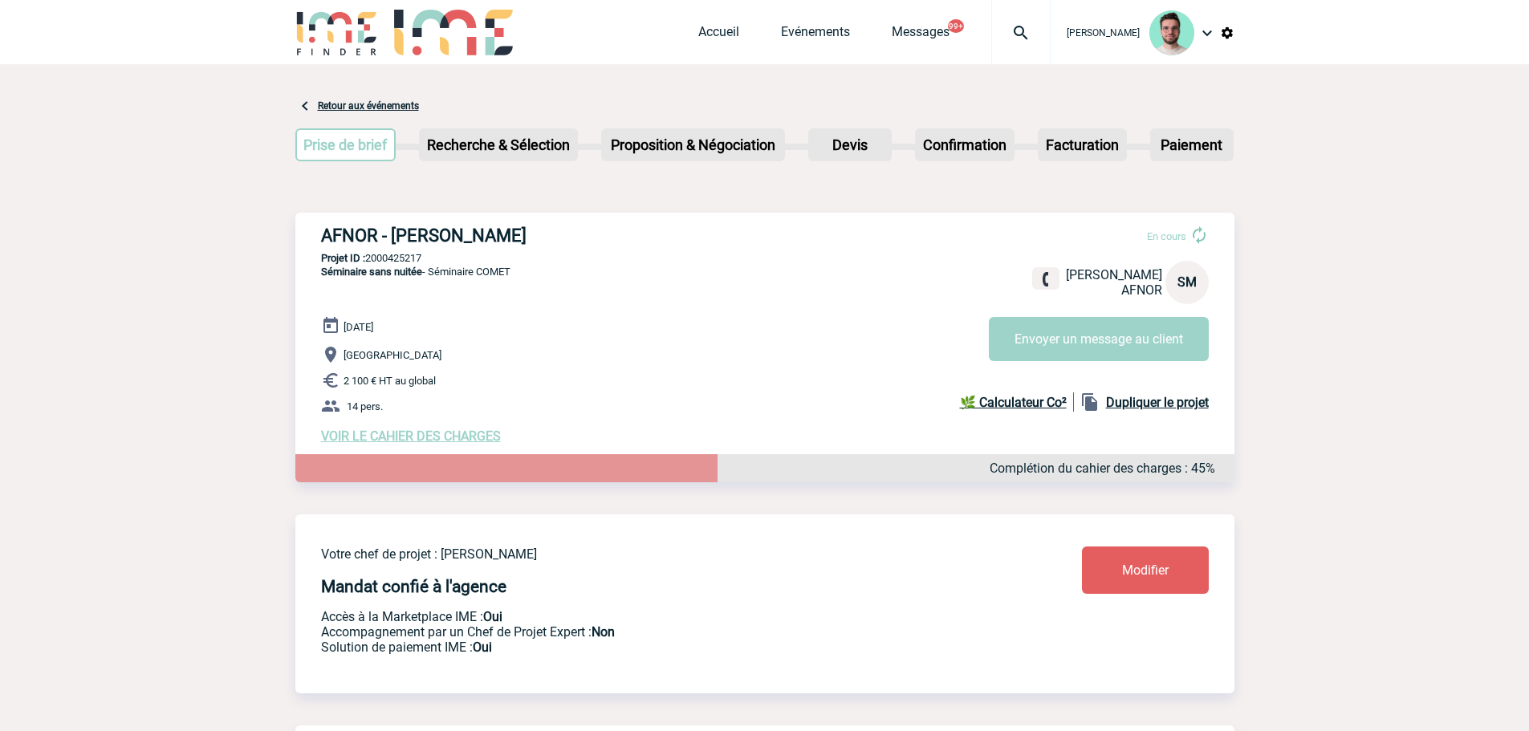
click at [819, 264] on p "Projet ID : 2000425217" at bounding box center [764, 258] width 939 height 12
click at [714, 42] on link "Accueil" at bounding box center [718, 35] width 41 height 22
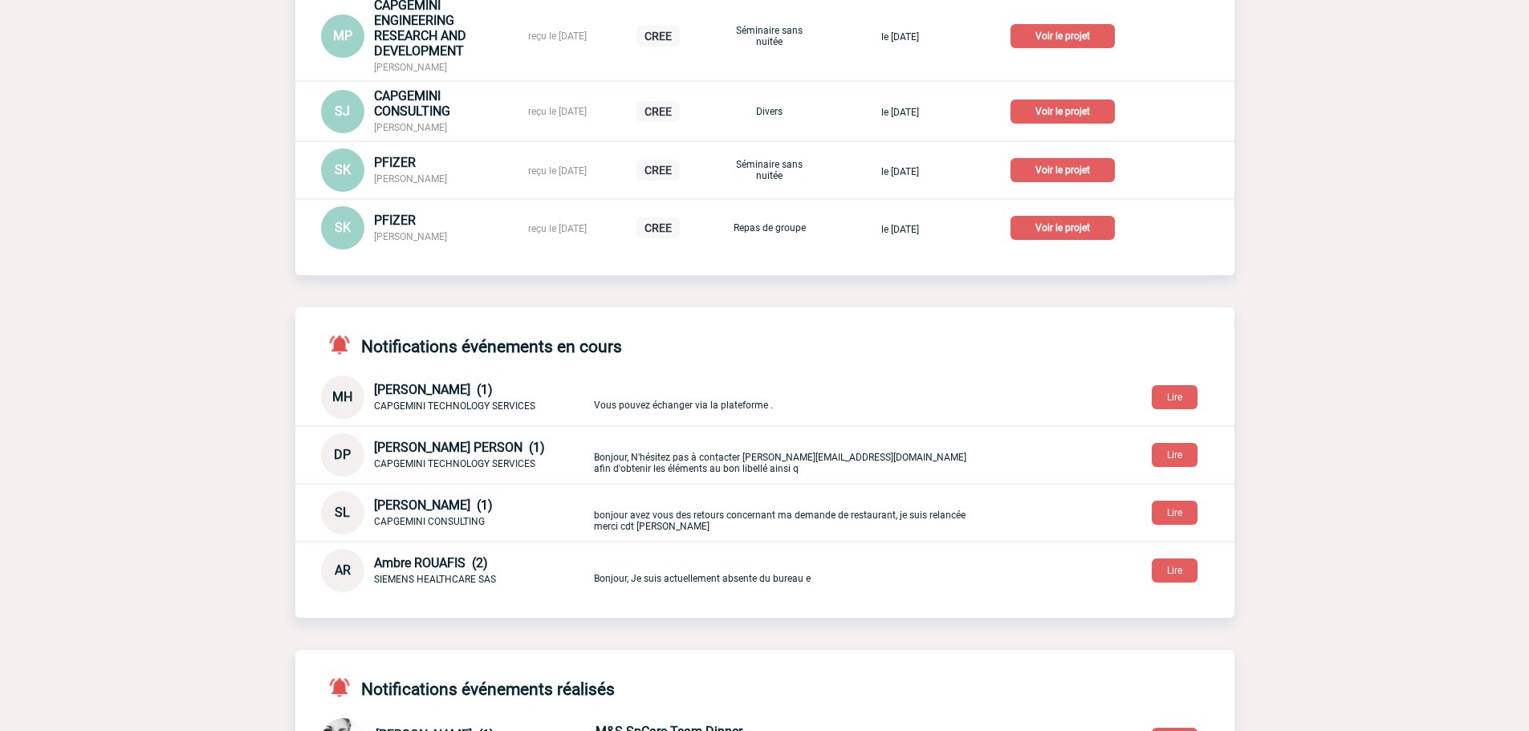
scroll to position [160, 0]
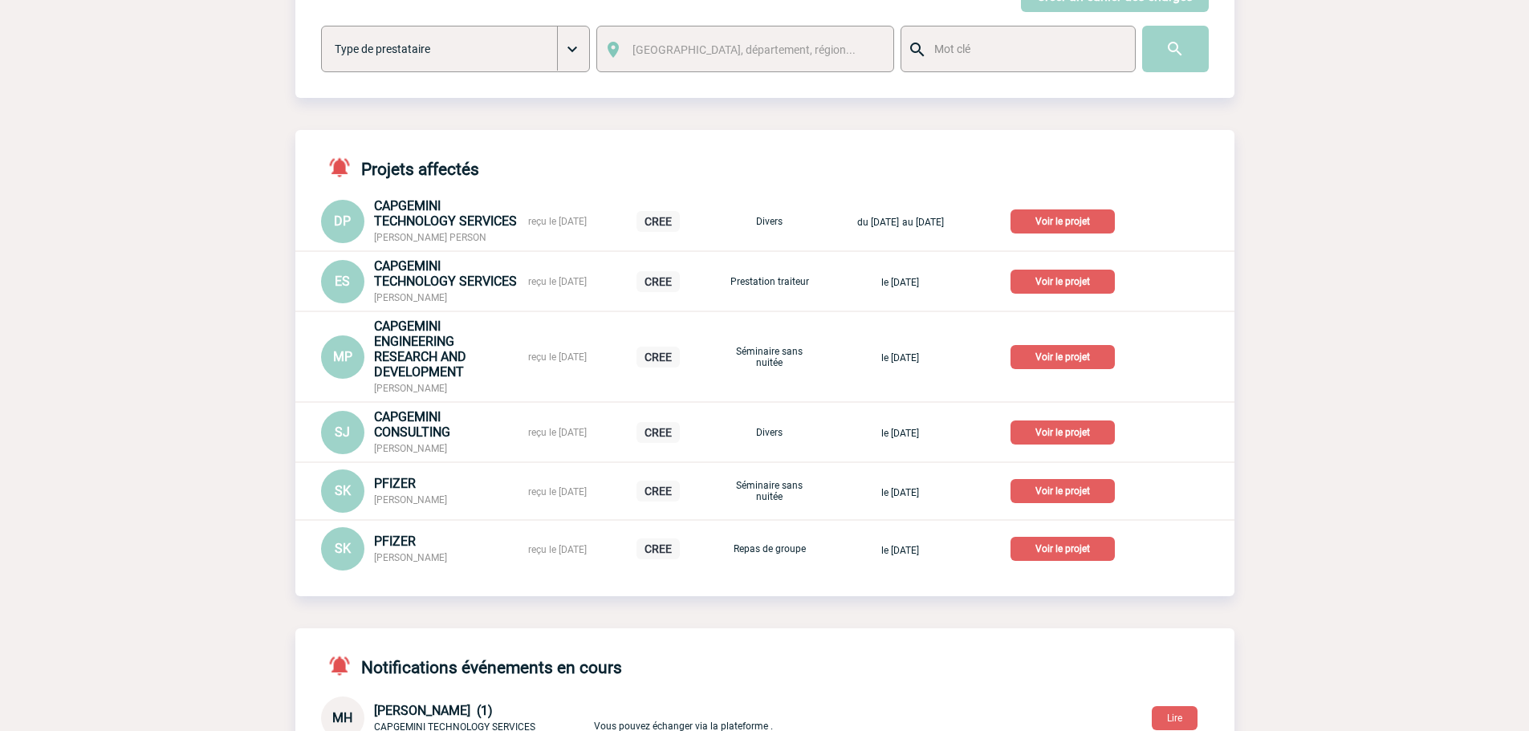
click at [1073, 214] on p "Voir le projet" at bounding box center [1062, 221] width 104 height 24
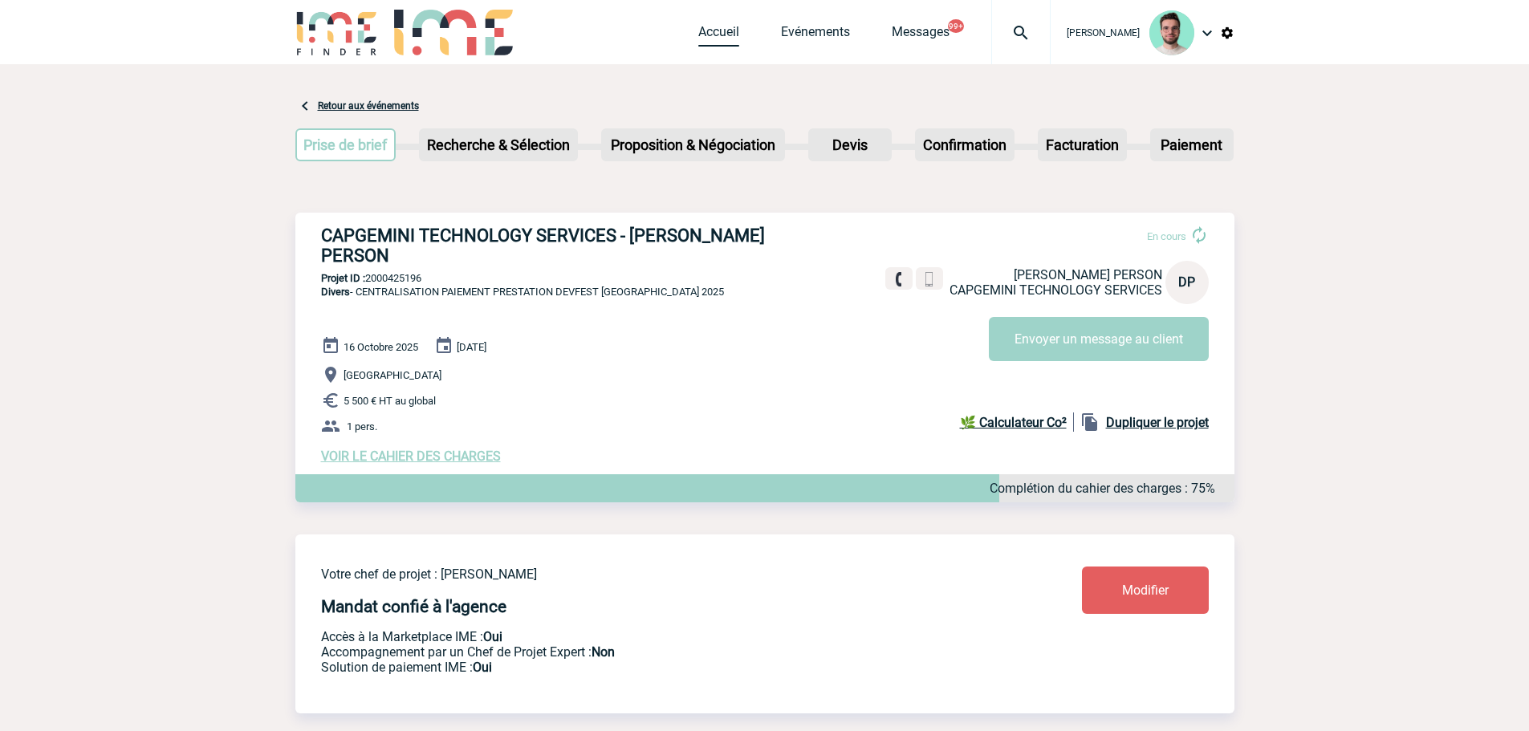
click at [719, 30] on link "Accueil" at bounding box center [718, 35] width 41 height 22
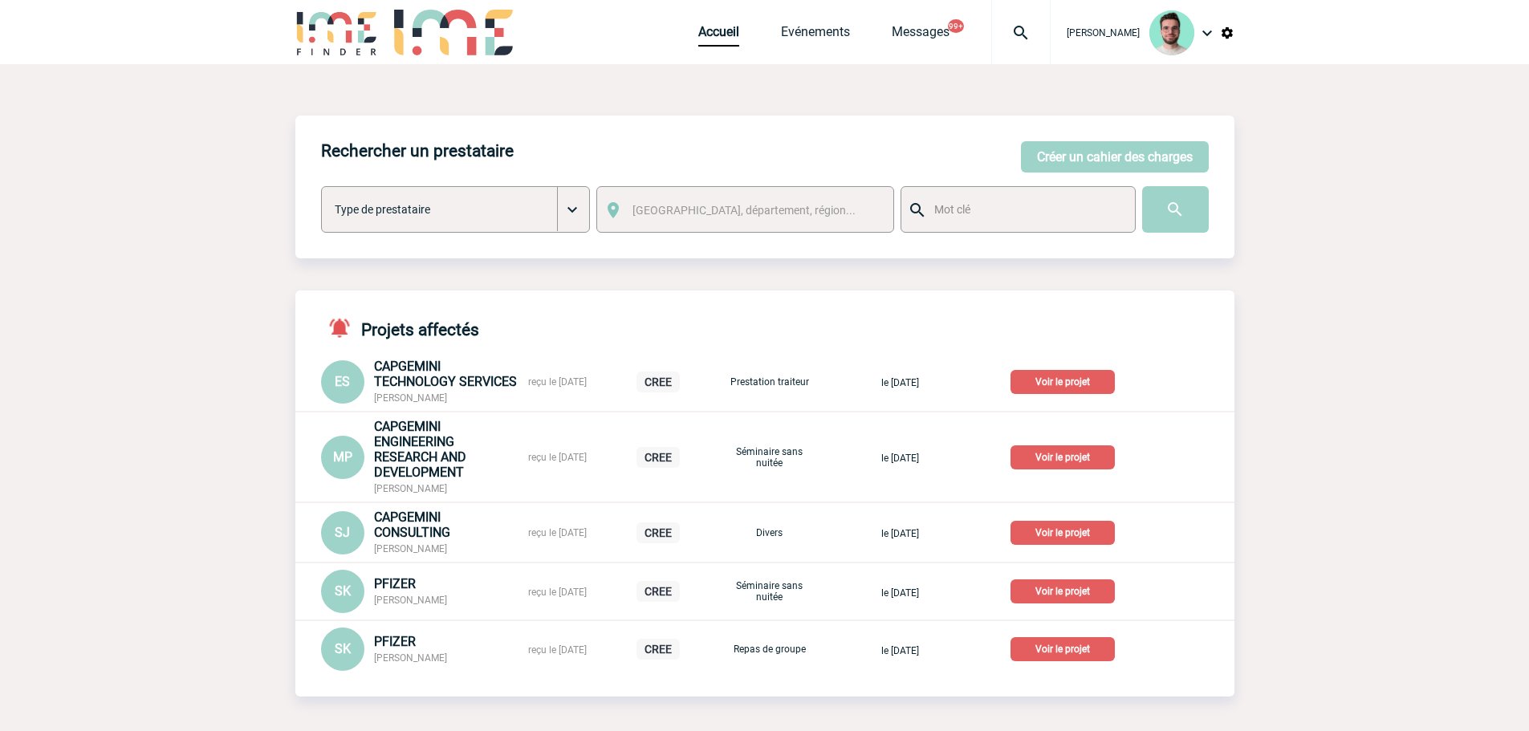
click at [1106, 387] on p "Voir le projet" at bounding box center [1062, 382] width 104 height 24
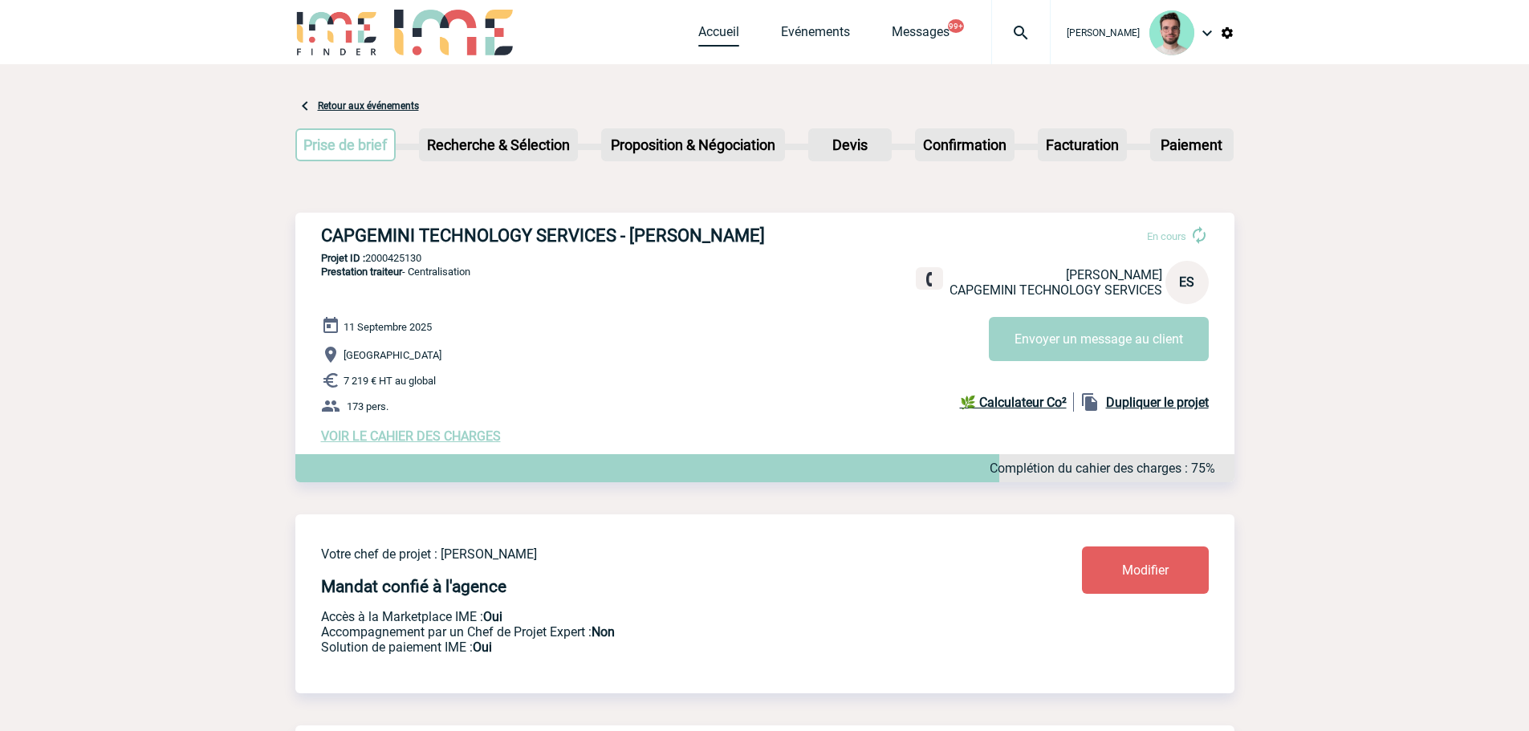
click at [709, 36] on link "Accueil" at bounding box center [718, 35] width 41 height 22
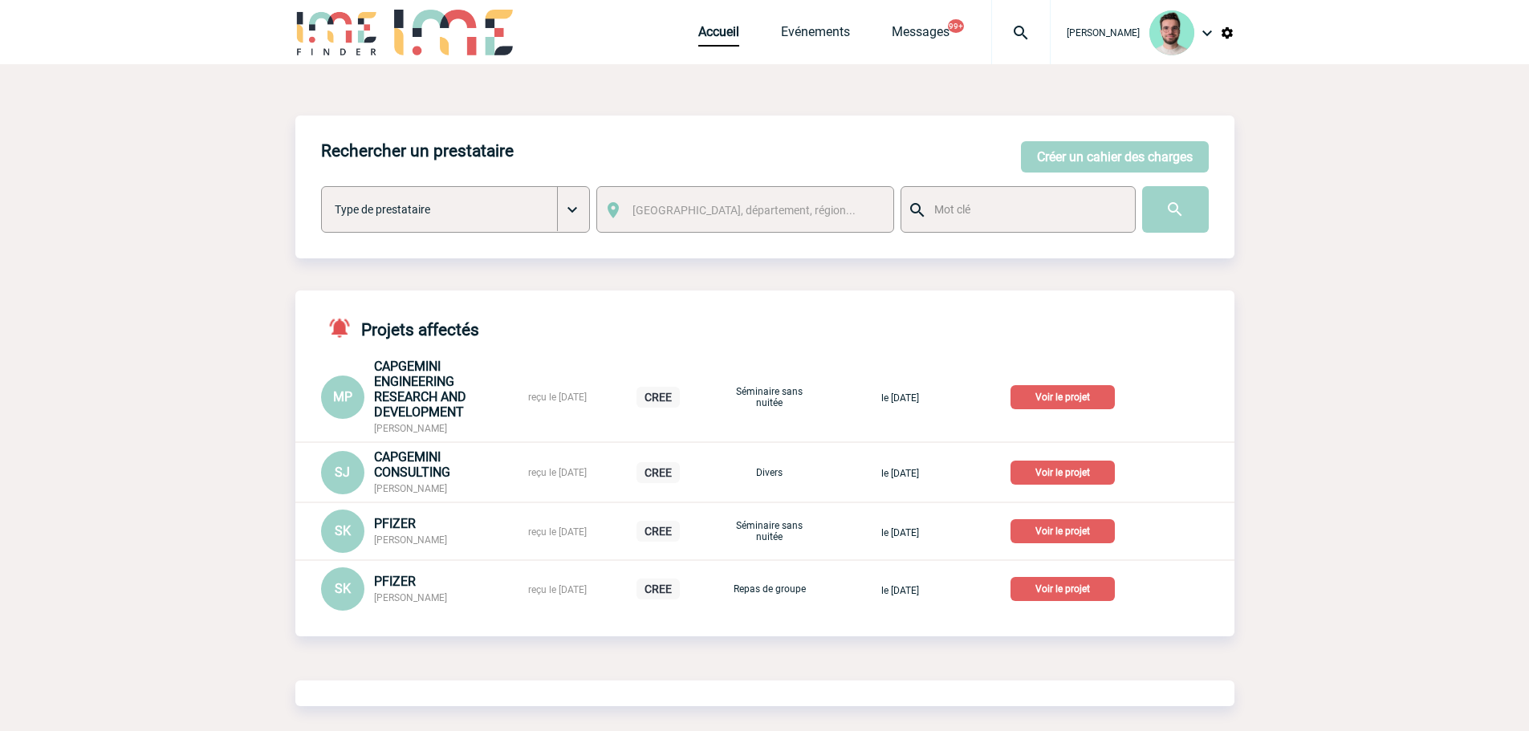
click at [1107, 391] on p "Voir le projet" at bounding box center [1062, 397] width 104 height 24
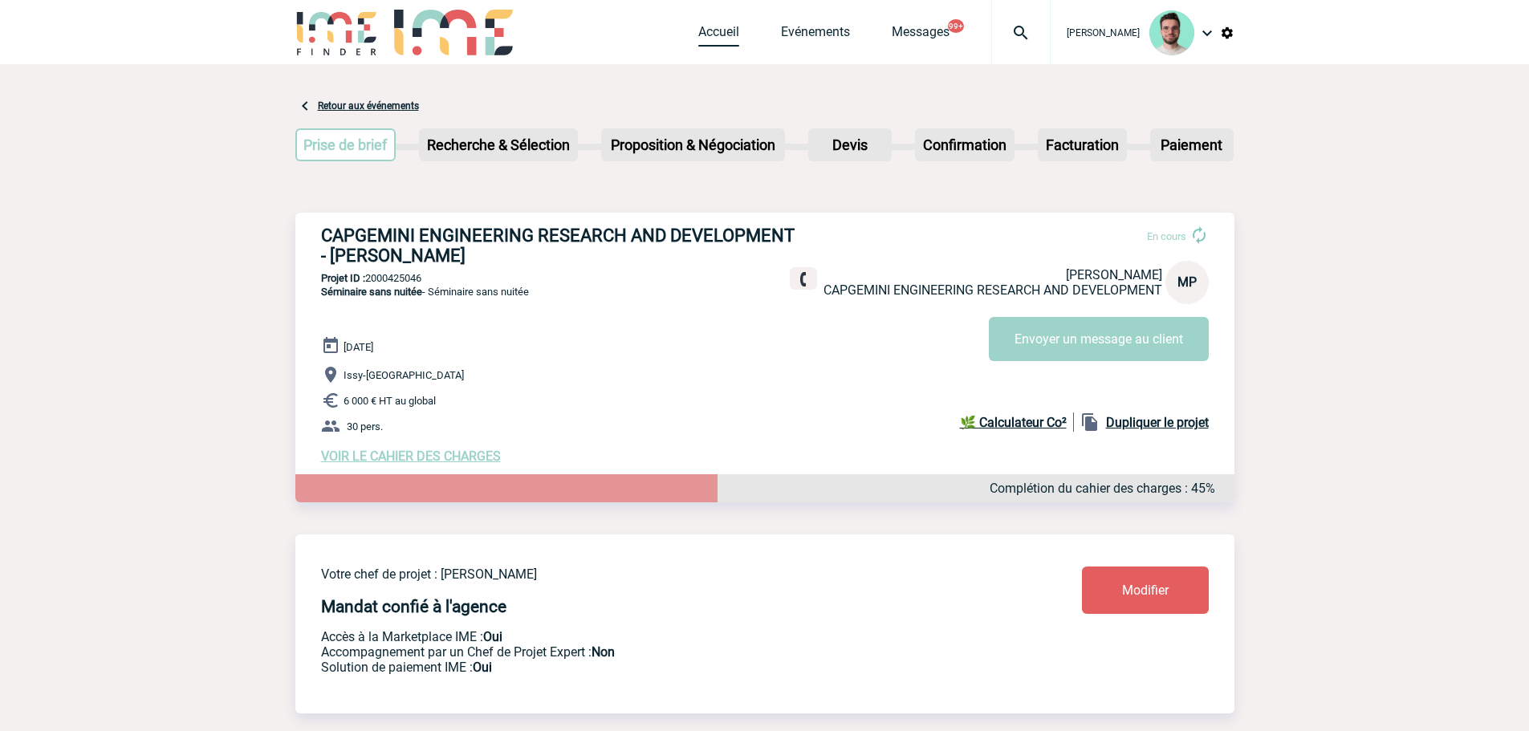
click at [714, 33] on link "Accueil" at bounding box center [718, 35] width 41 height 22
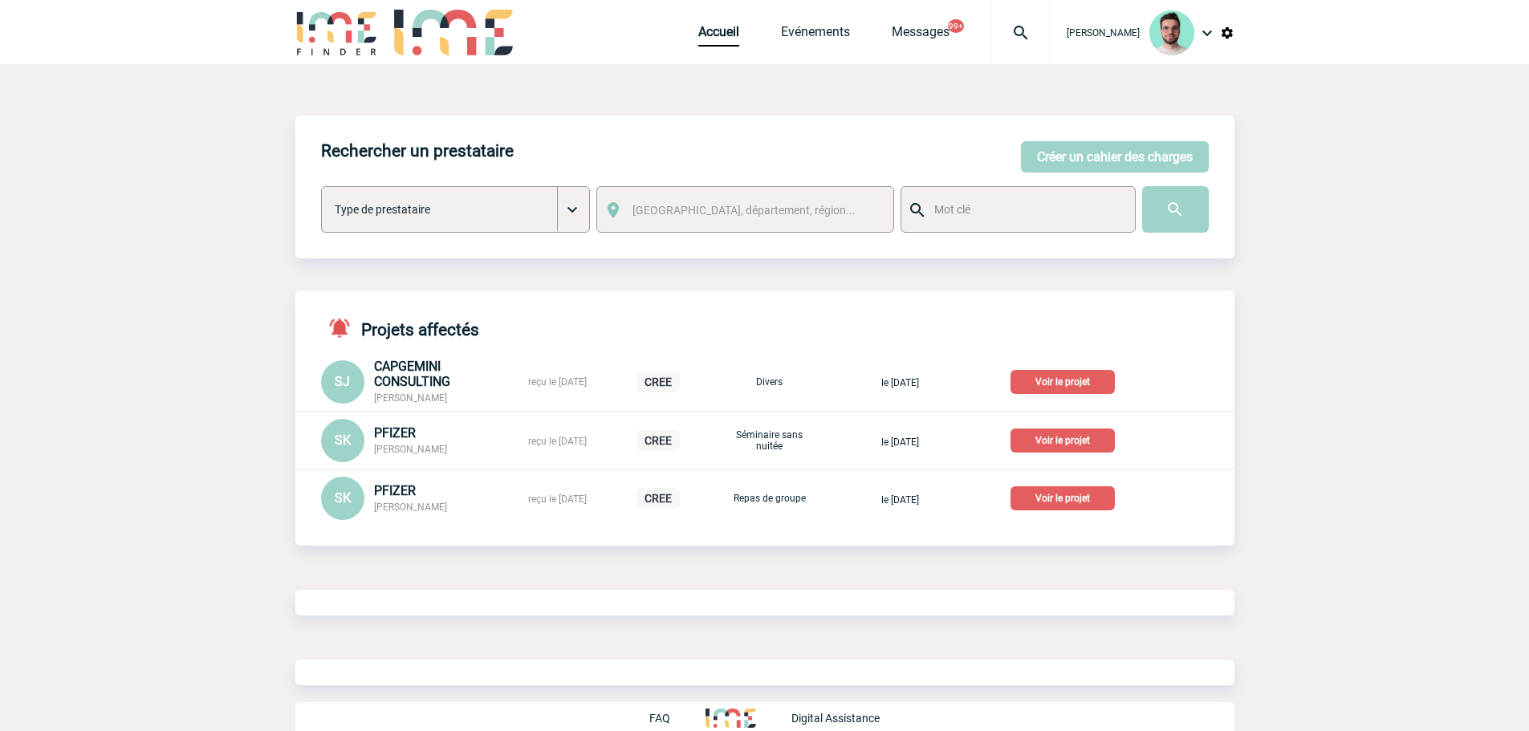
click at [1107, 384] on p "Voir le projet" at bounding box center [1062, 382] width 104 height 24
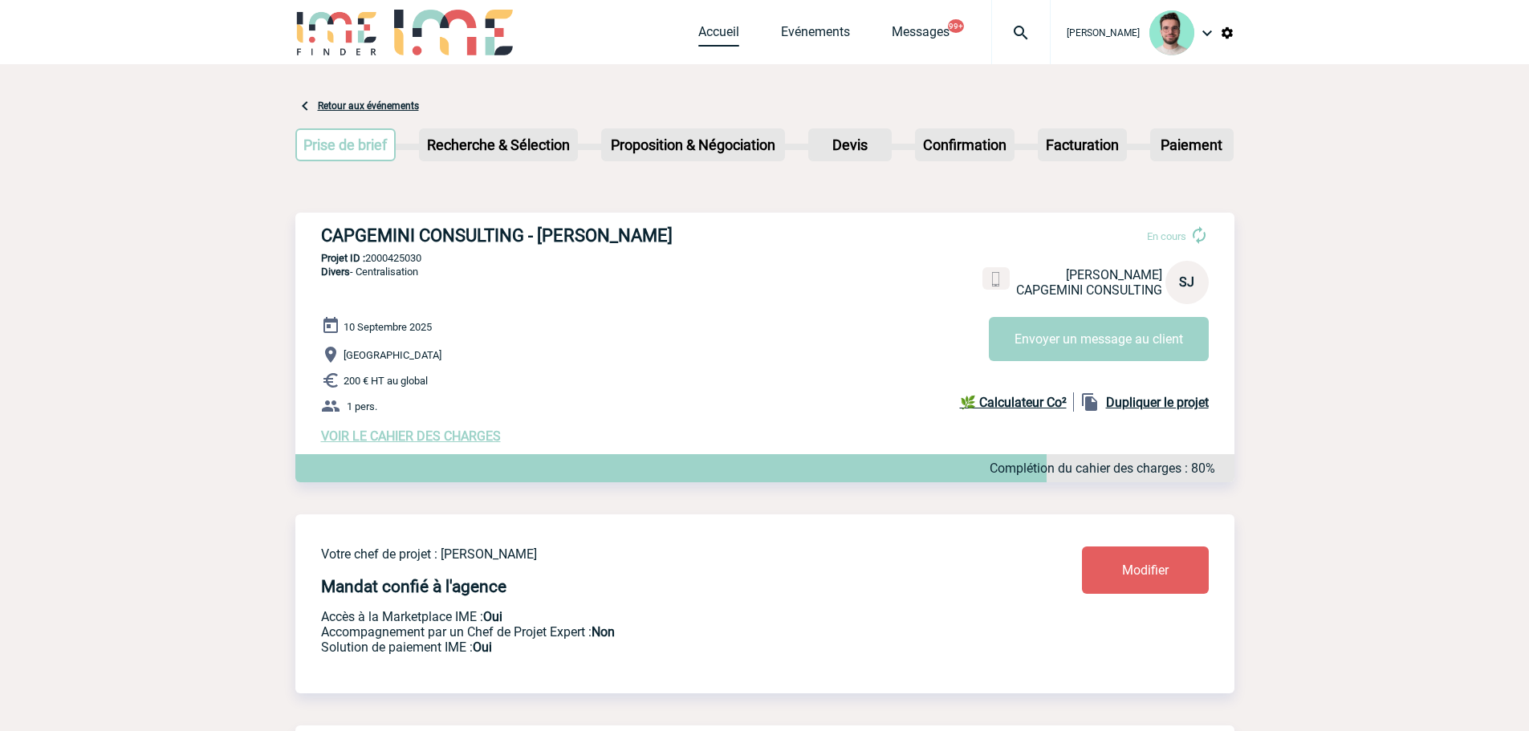
click at [723, 26] on link "Accueil" at bounding box center [718, 35] width 41 height 22
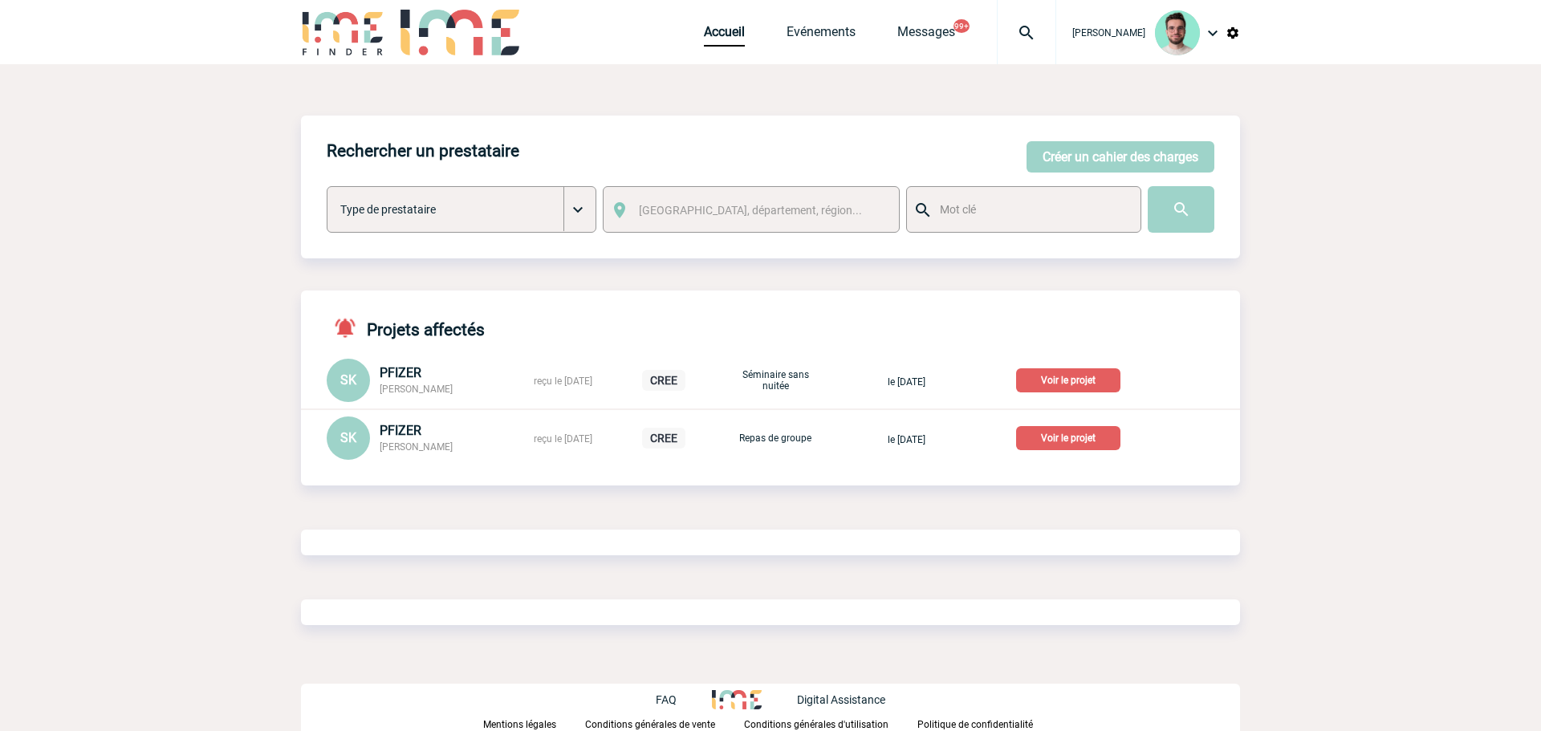
click at [1117, 385] on p "Voir le projet" at bounding box center [1068, 380] width 104 height 24
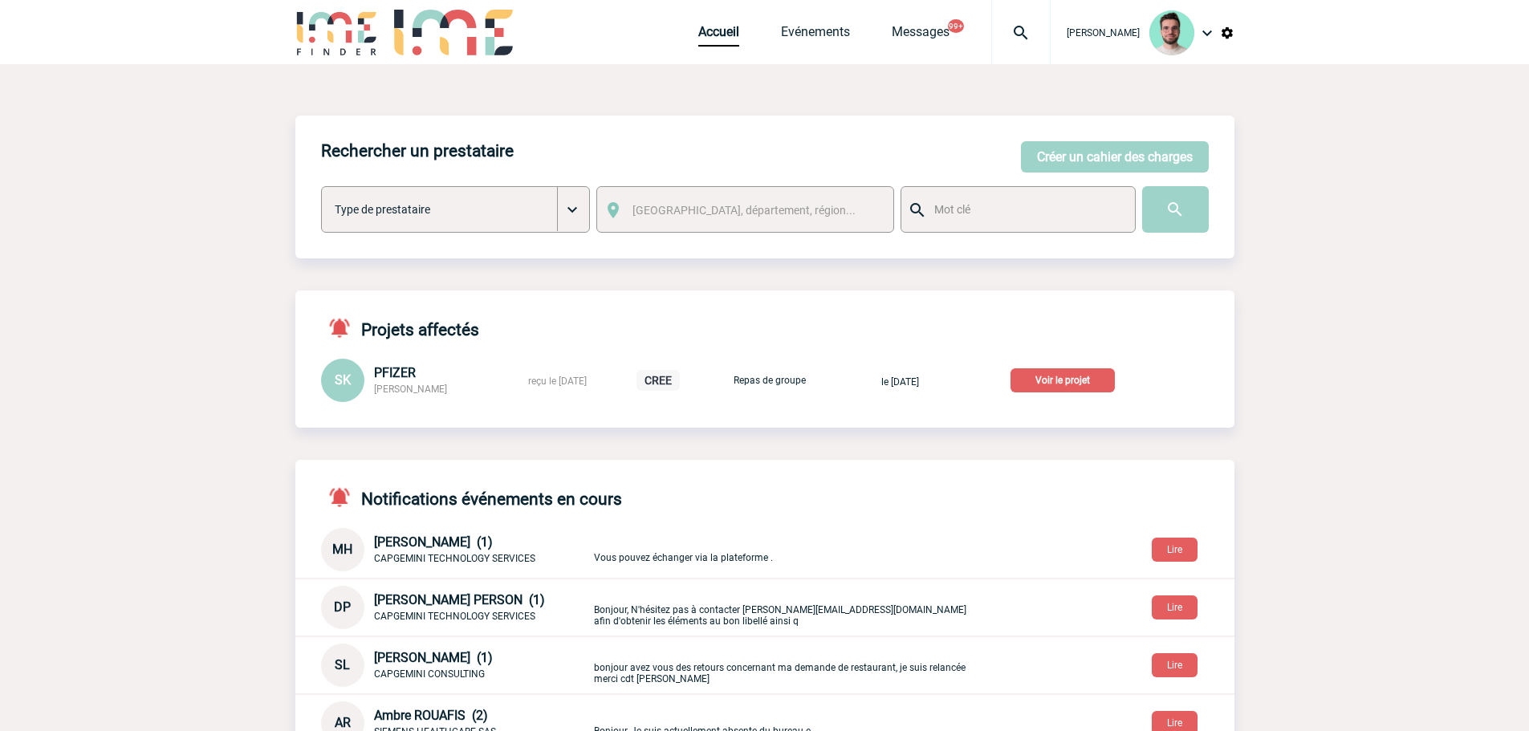
click at [1087, 381] on p "Voir le projet" at bounding box center [1062, 380] width 104 height 24
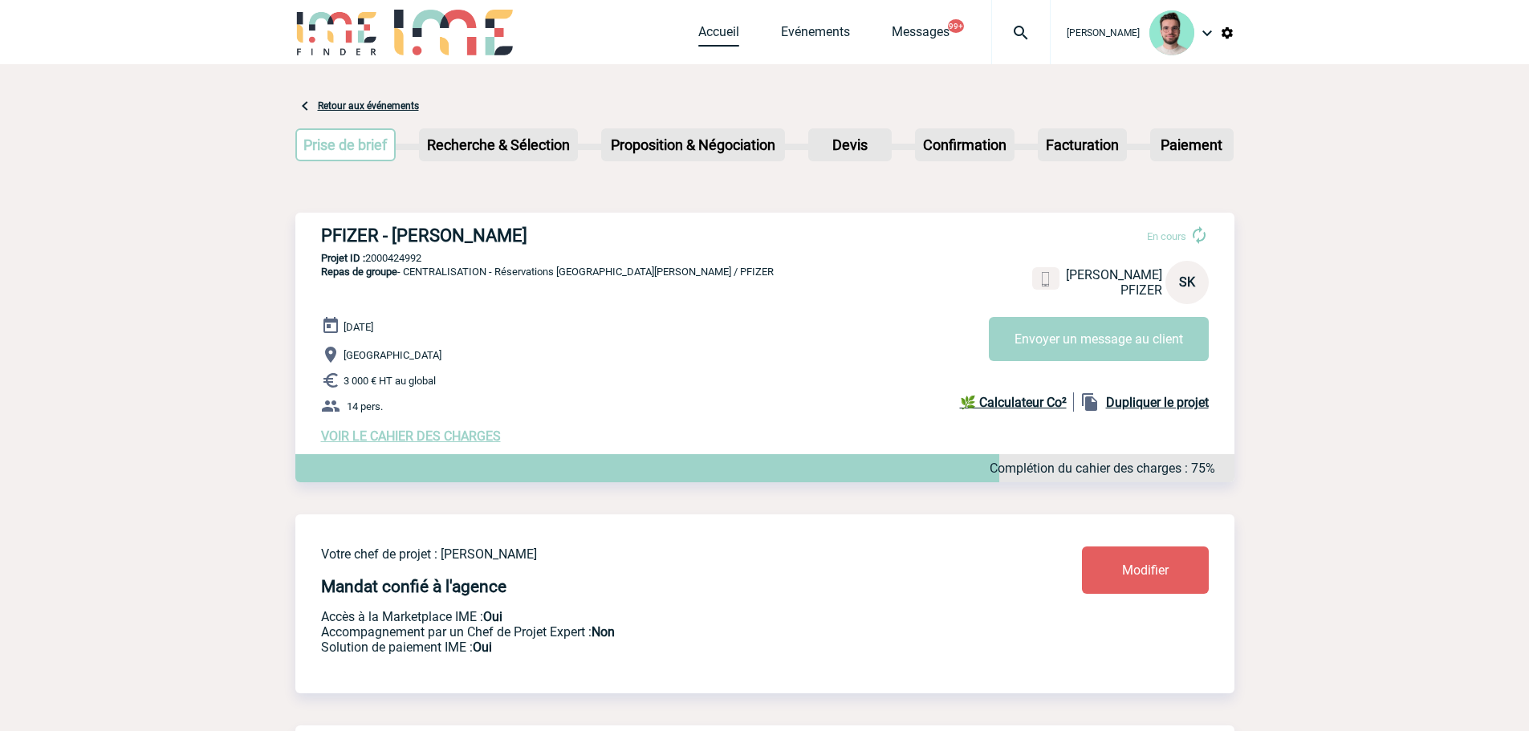
click at [716, 36] on link "Accueil" at bounding box center [718, 35] width 41 height 22
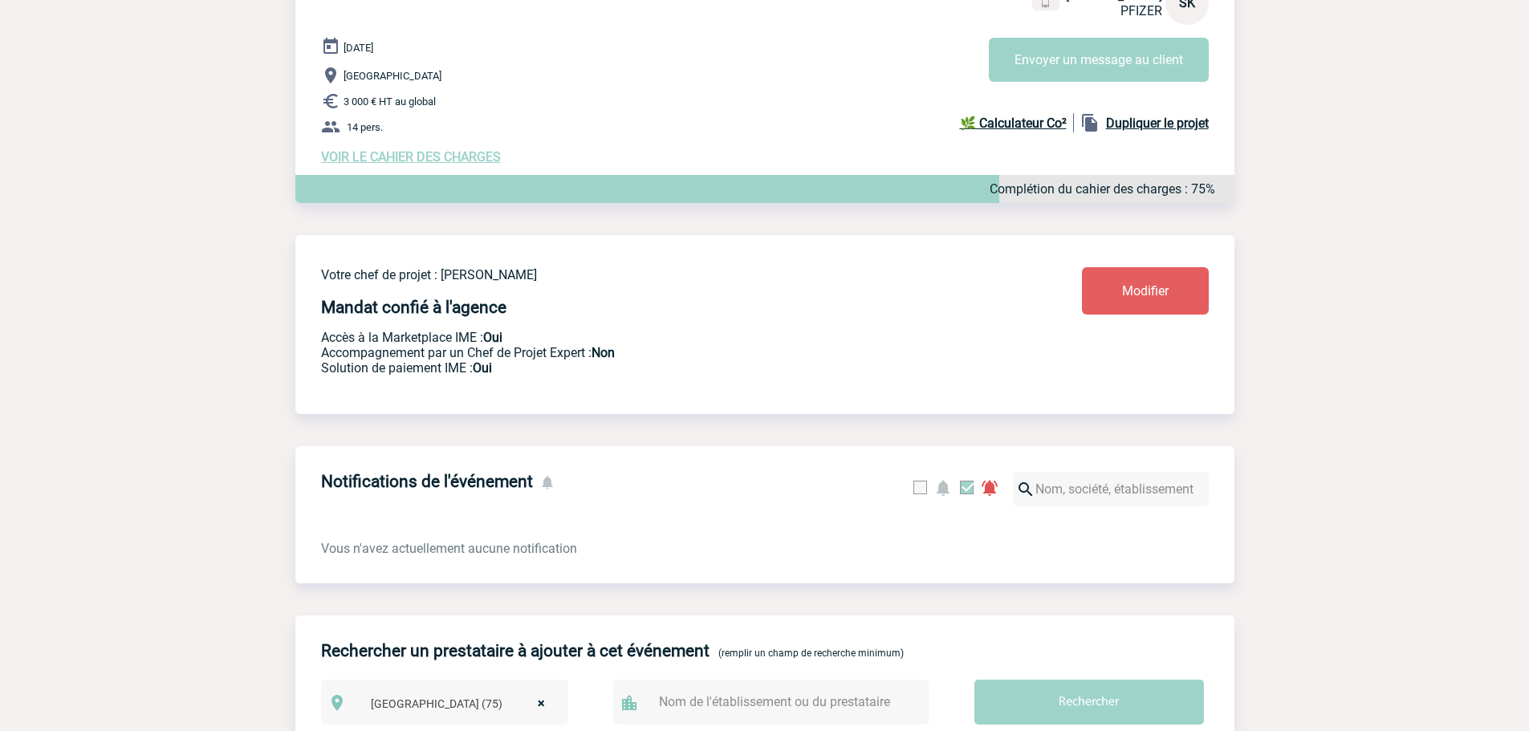
scroll to position [17, 0]
